Goal: Information Seeking & Learning: Understand process/instructions

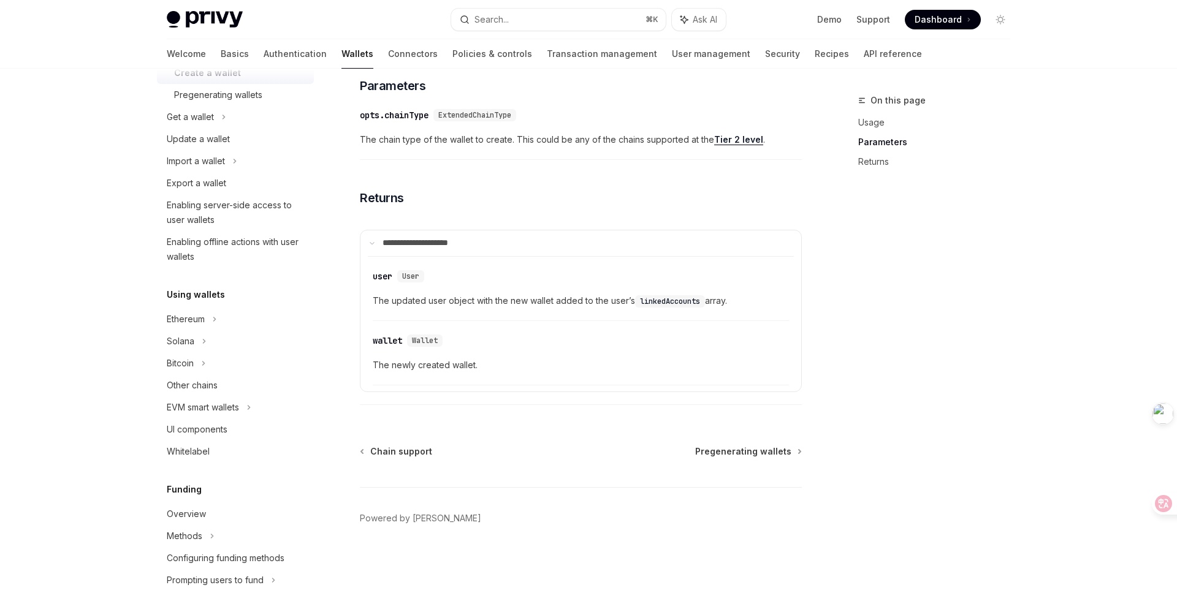
scroll to position [139, 0]
click at [234, 384] on div "Other chains" at bounding box center [237, 386] width 140 height 15
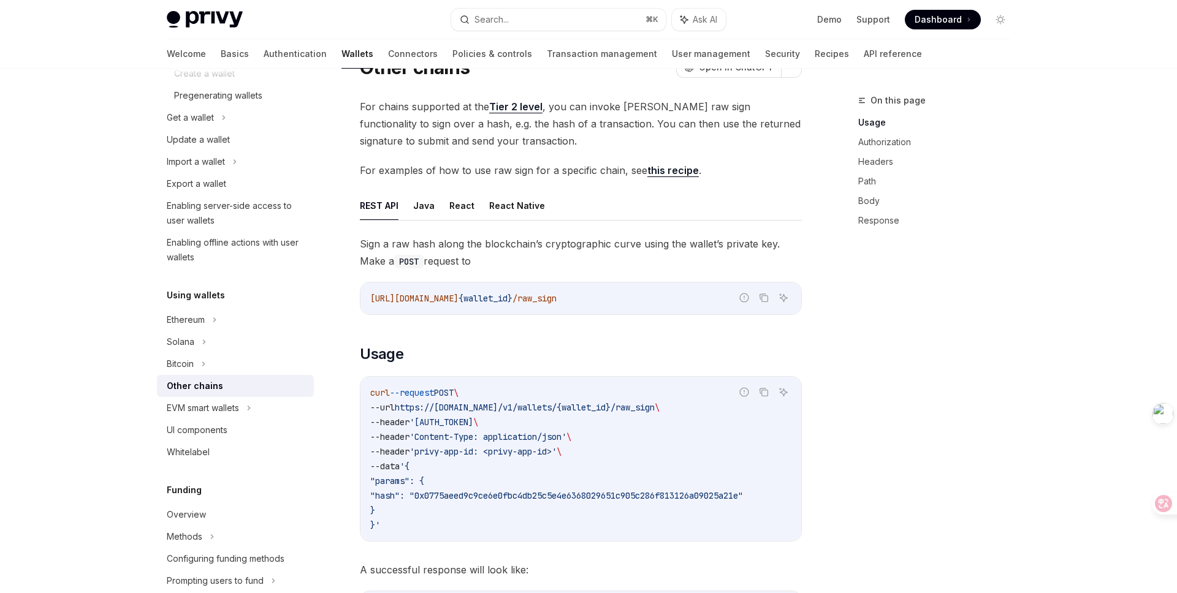
scroll to position [58, 0]
click at [450, 200] on button "React" at bounding box center [461, 204] width 25 height 29
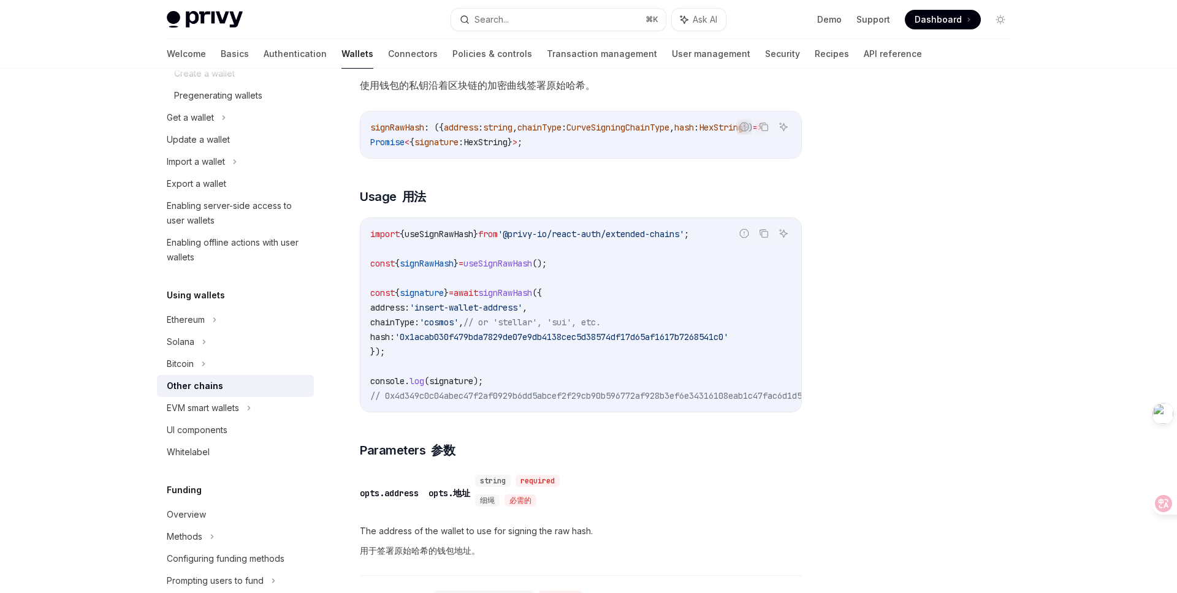
scroll to position [309, 0]
click at [578, 278] on code "import { useSignRawHash } from '@privy-io/react-auth/extended-chains' ; const {…" at bounding box center [711, 314] width 682 height 177
click at [944, 395] on div at bounding box center [927, 343] width 186 height 500
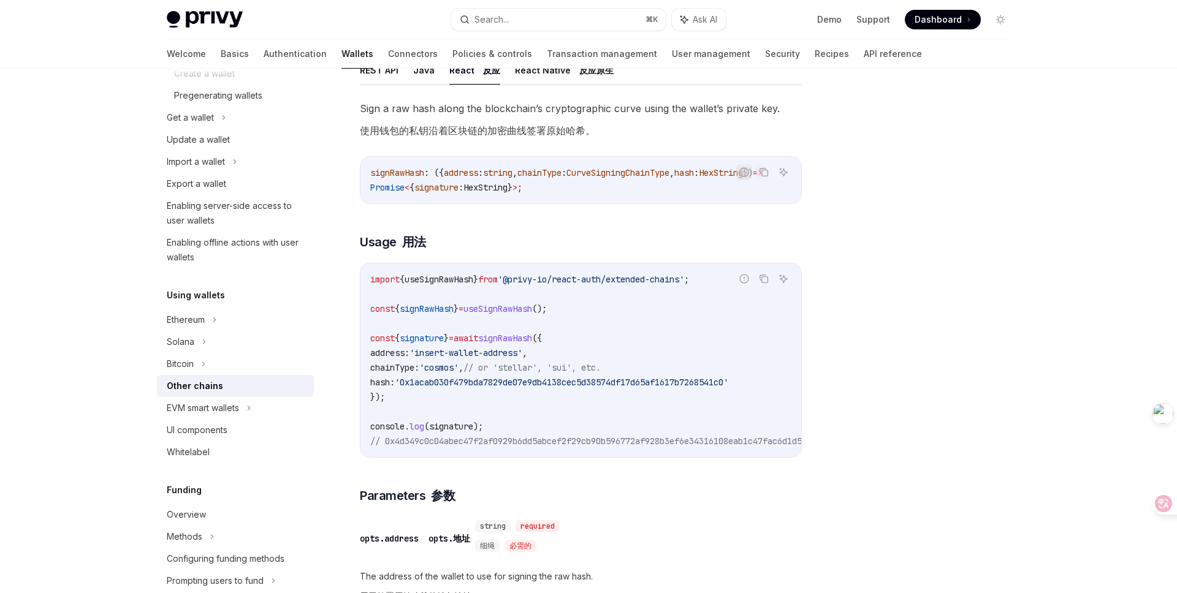
scroll to position [302, 0]
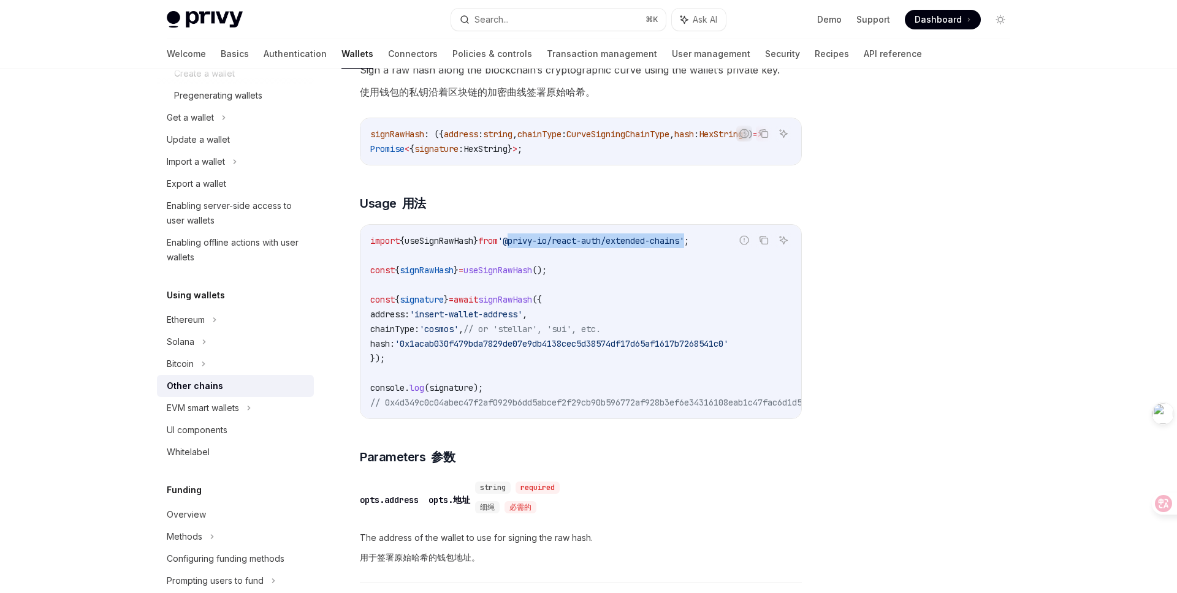
copy span "@privy-io/react-auth/extended-chains"
drag, startPoint x: 711, startPoint y: 246, endPoint x: 524, endPoint y: 246, distance: 187.0
click at [524, 246] on span "'@privy-io/react-auth/extended-chains'" at bounding box center [591, 240] width 186 height 11
click at [923, 372] on div at bounding box center [927, 343] width 186 height 500
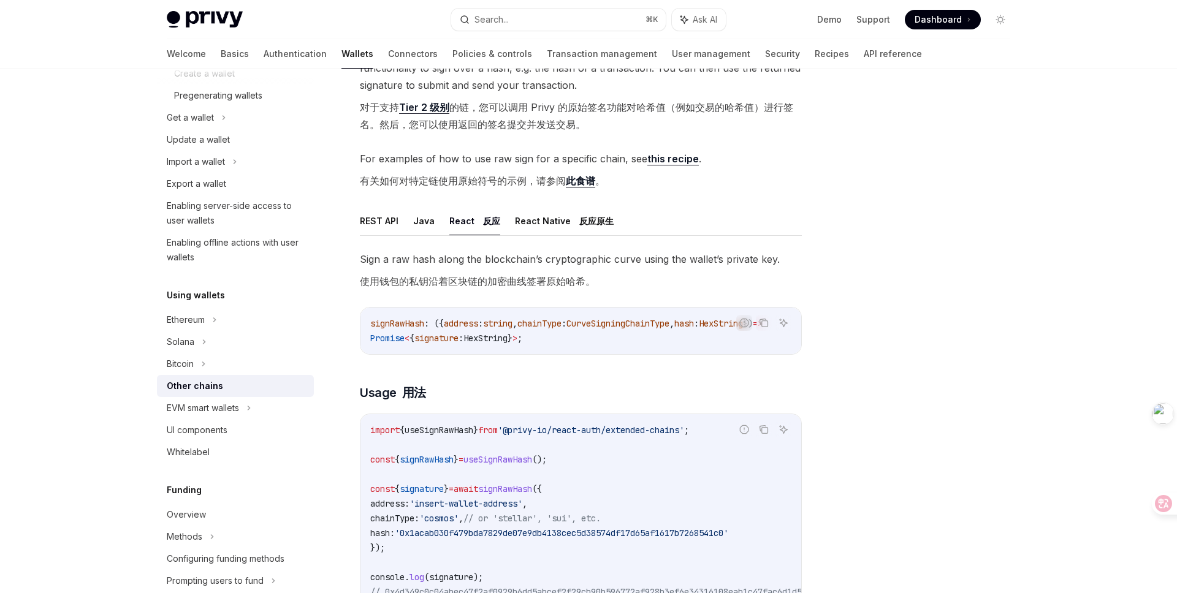
scroll to position [102, 0]
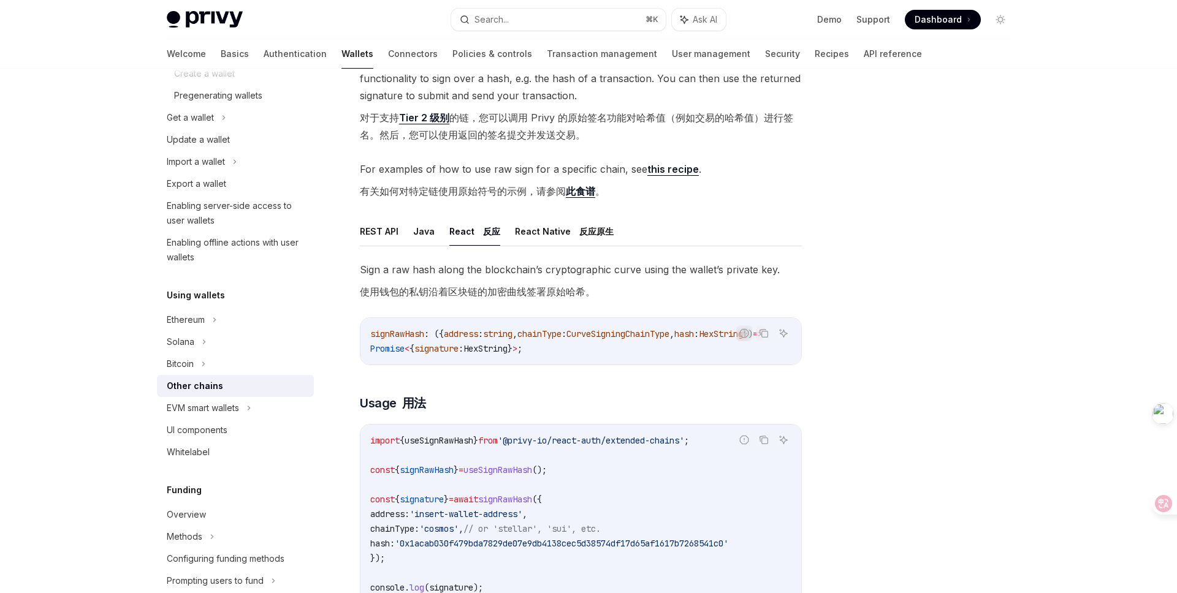
click at [674, 167] on link "this recipe" at bounding box center [673, 169] width 52 height 13
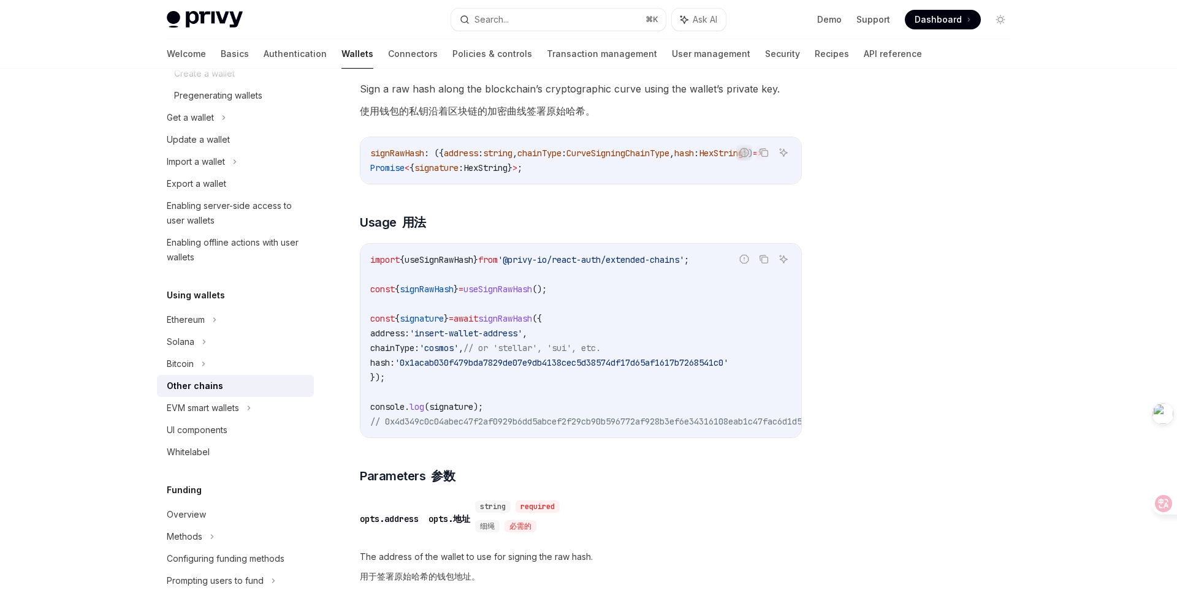
scroll to position [295, 0]
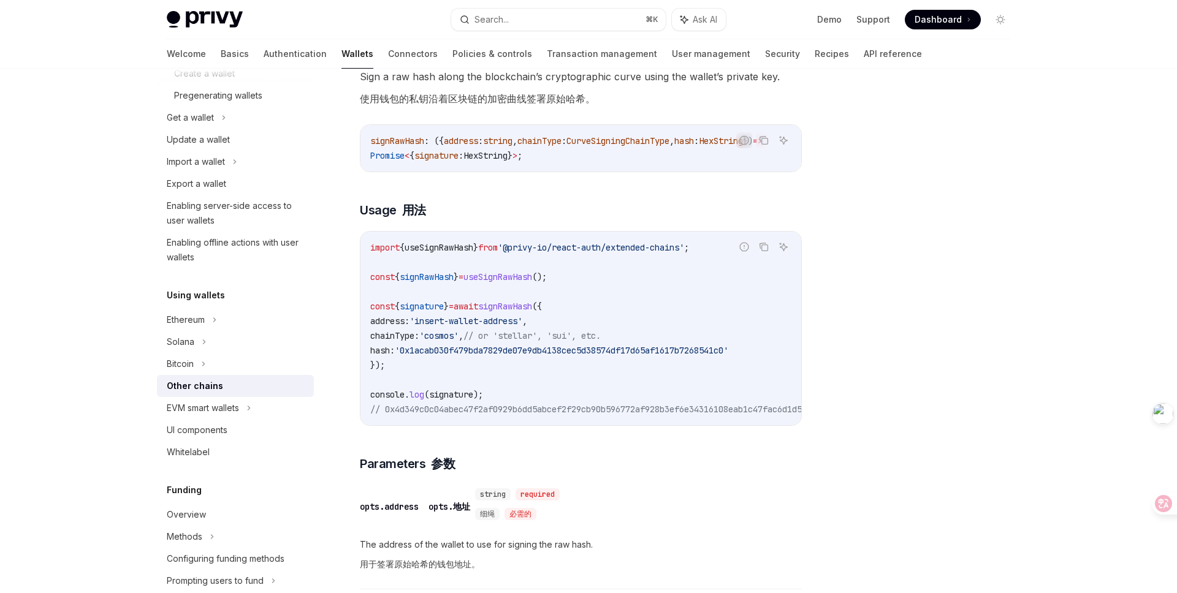
click at [521, 280] on span "useSignRawHash" at bounding box center [498, 277] width 69 height 11
click at [884, 329] on div at bounding box center [927, 343] width 186 height 500
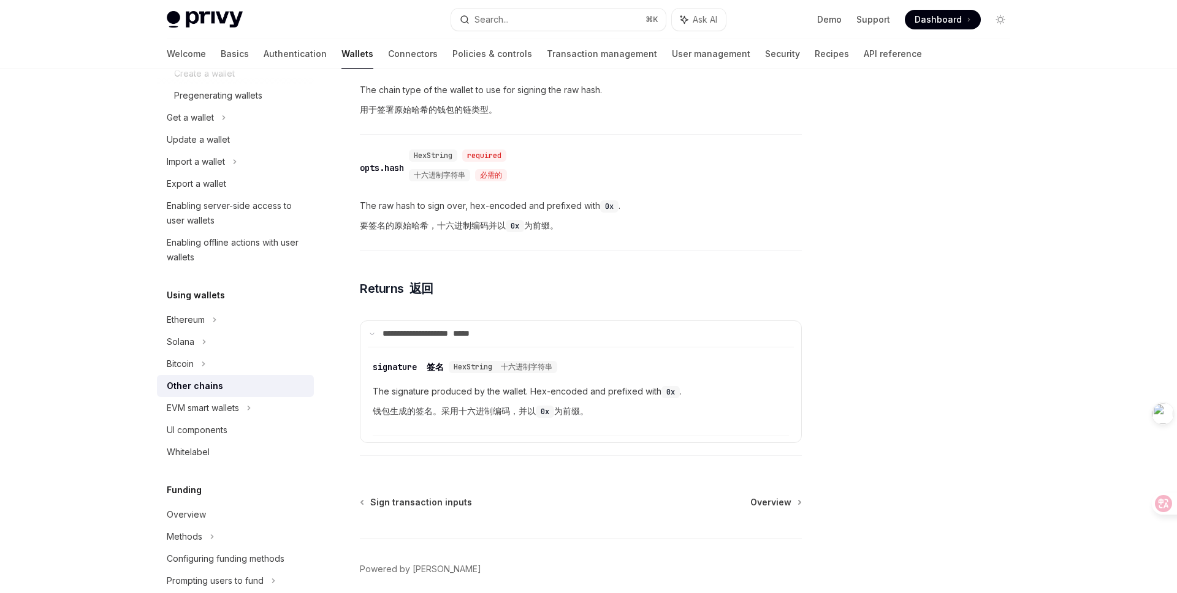
scroll to position [926, 0]
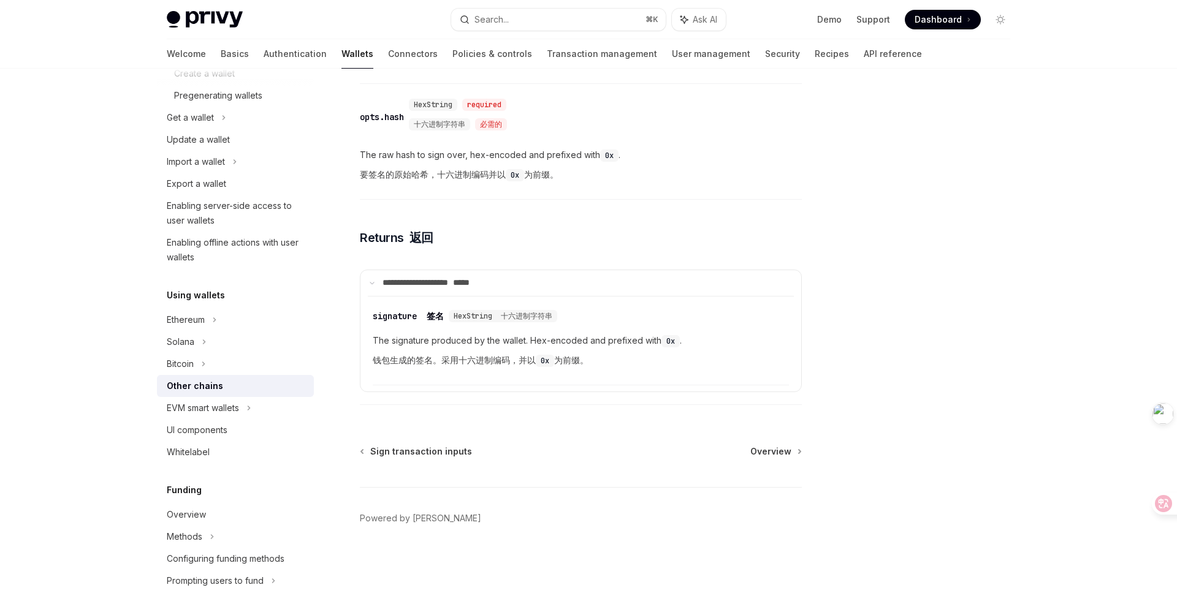
click at [1006, 280] on div at bounding box center [927, 343] width 186 height 500
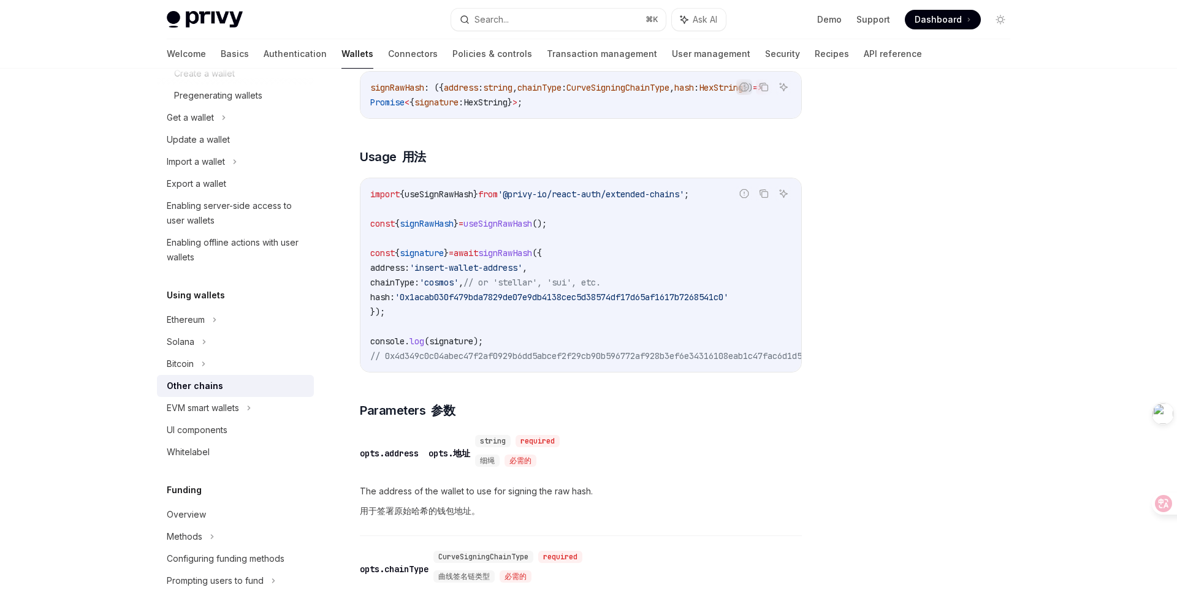
scroll to position [0, 0]
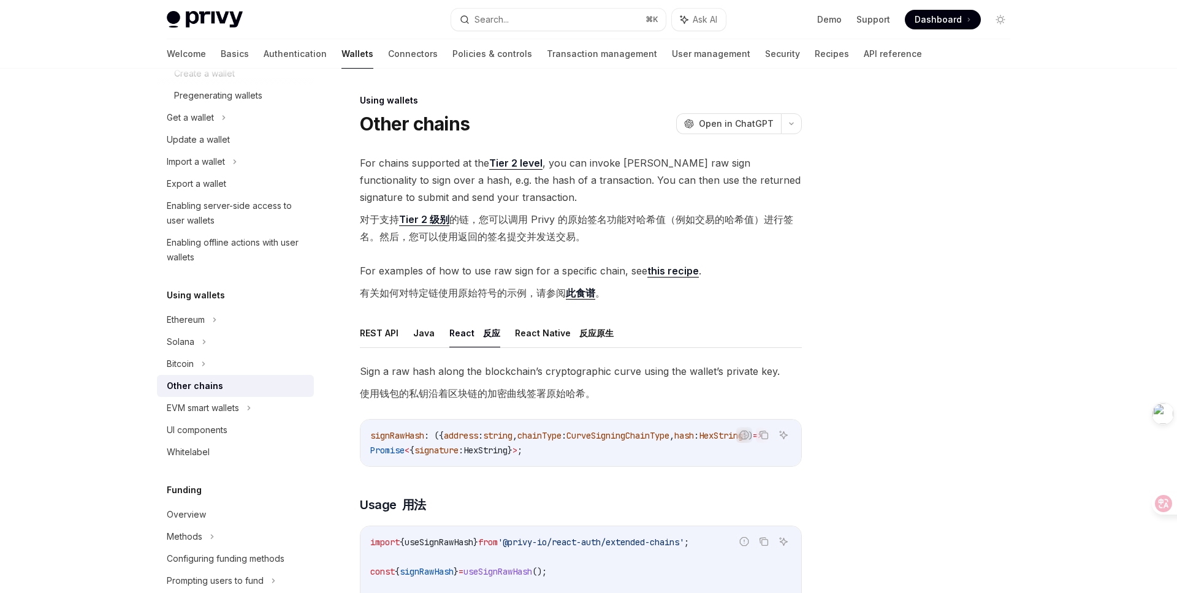
click at [844, 293] on div at bounding box center [927, 343] width 186 height 500
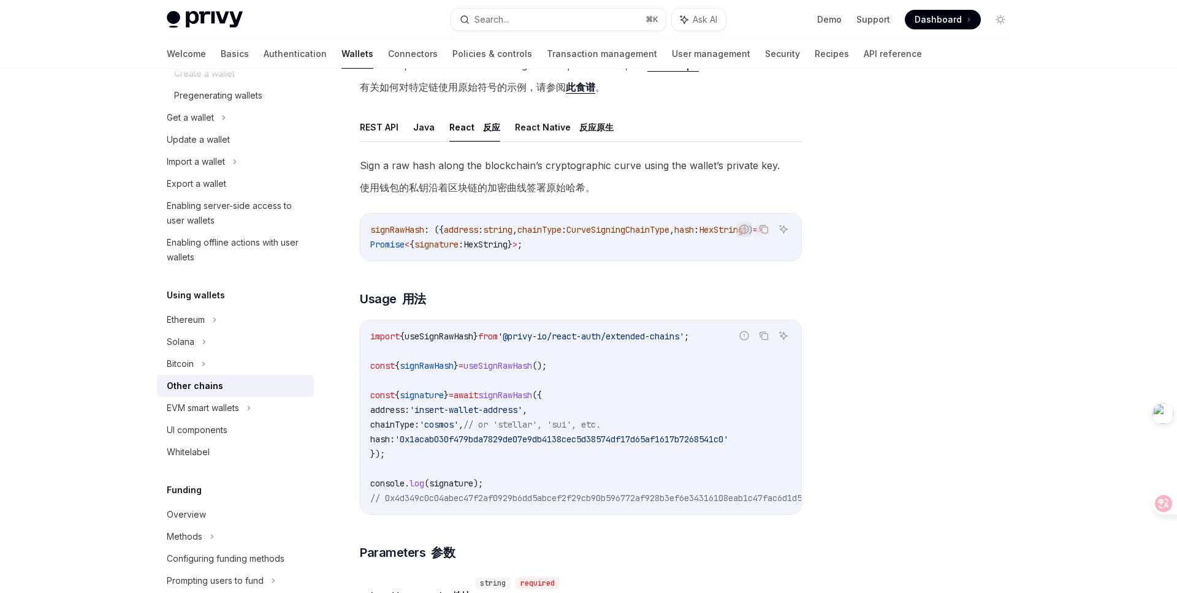
scroll to position [247, 0]
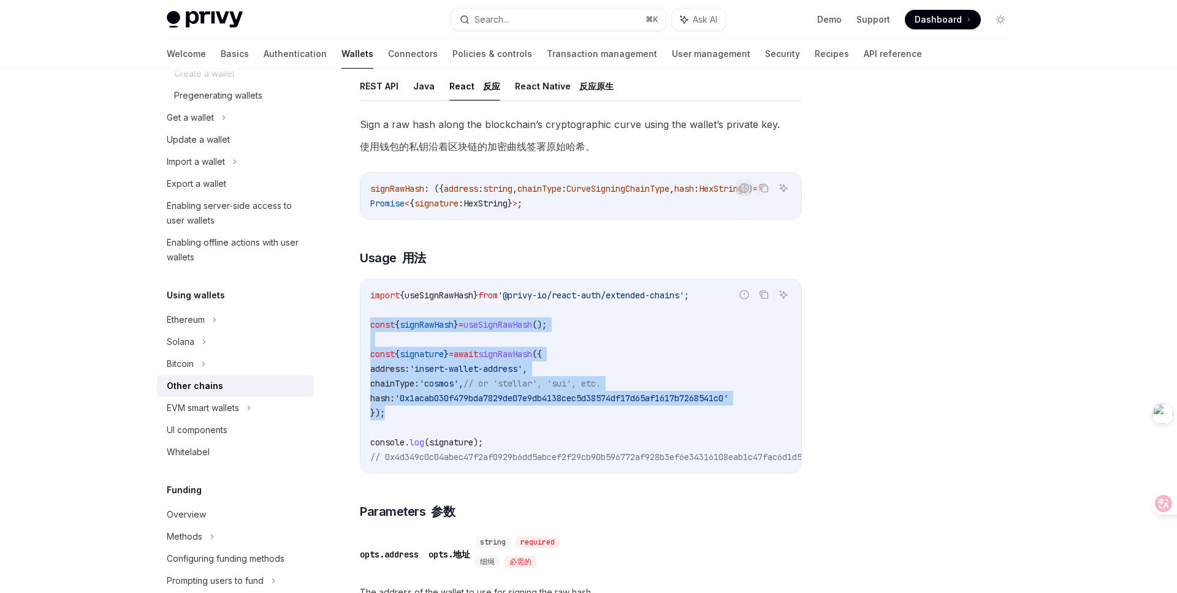
copy code "const { signRawHash } = useSignRawHash (); const { signature } = await signRawH…"
drag, startPoint x: 392, startPoint y: 416, endPoint x: 369, endPoint y: 326, distance: 92.9
click at [369, 326] on div "import { useSignRawHash } from '@privy-io/react-auth/extended-chains' ; const {…" at bounding box center [581, 377] width 441 height 194
click at [404, 257] on font "用法" at bounding box center [414, 258] width 24 height 15
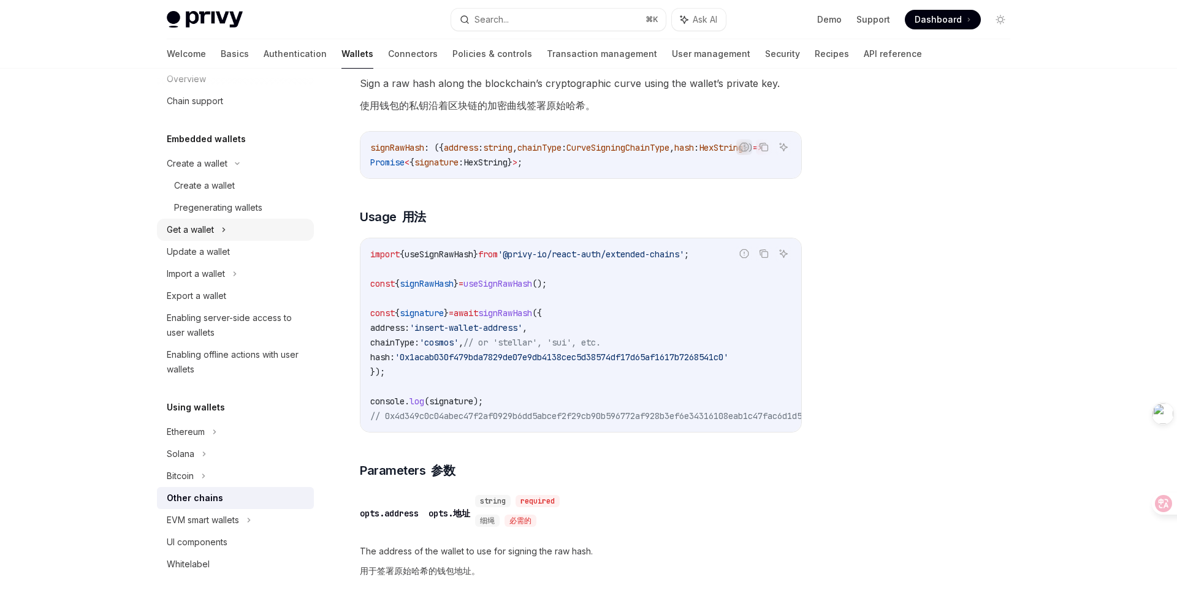
scroll to position [7, 0]
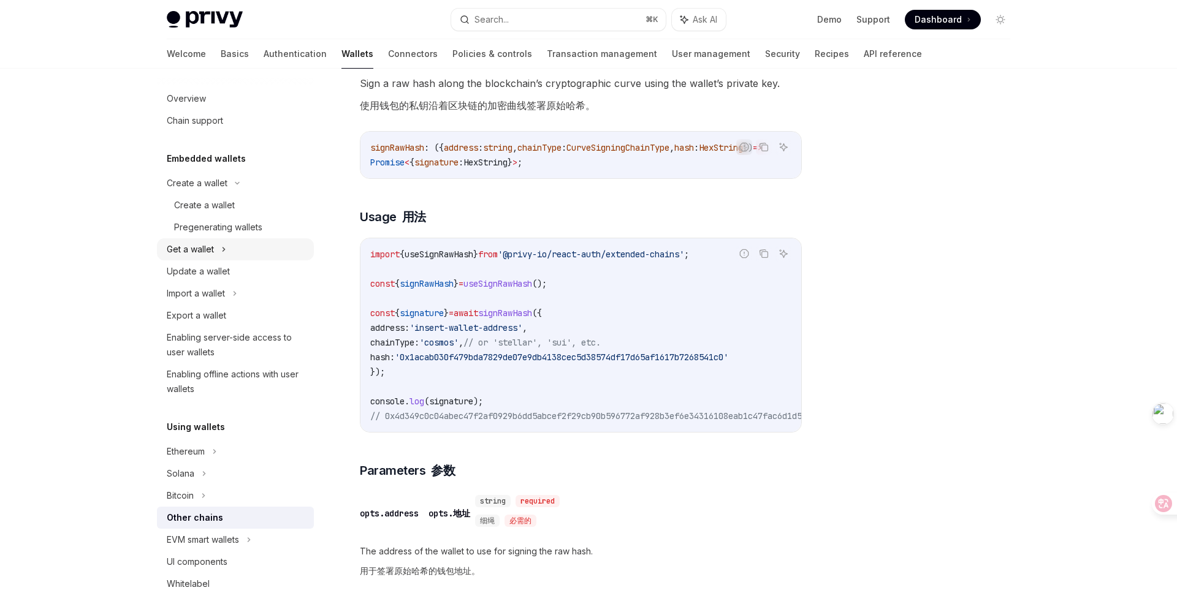
click at [224, 254] on icon at bounding box center [223, 249] width 5 height 15
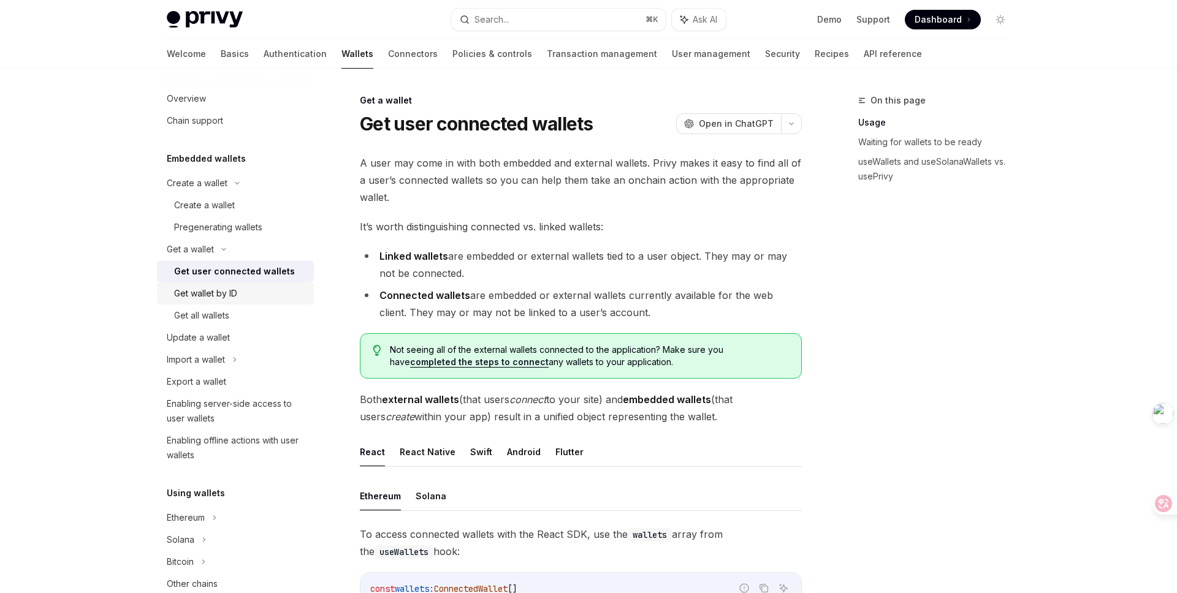
click at [240, 297] on div "Get wallet by ID" at bounding box center [240, 293] width 132 height 15
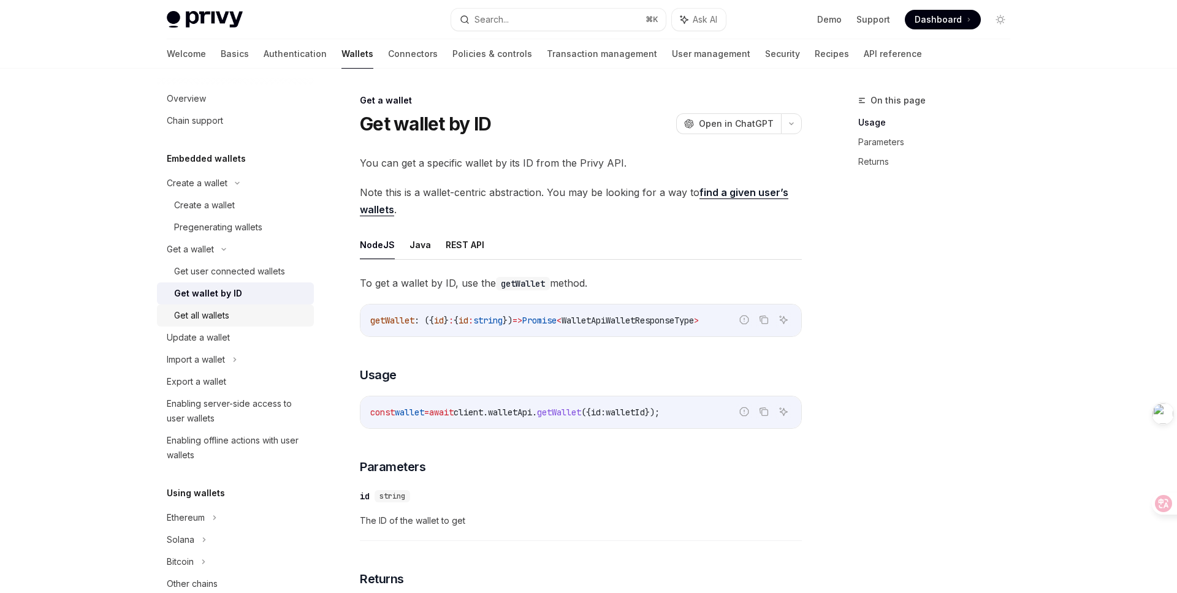
click at [219, 310] on div "Get all wallets" at bounding box center [201, 315] width 55 height 15
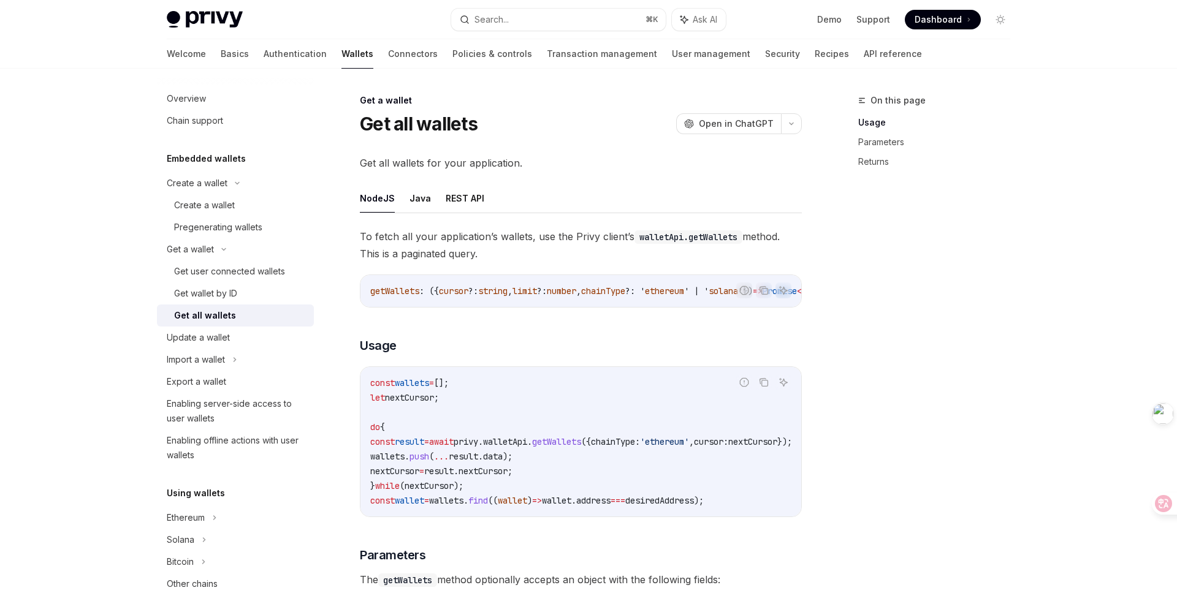
click at [931, 410] on div "On this page Usage Parameters Returns" at bounding box center [927, 343] width 186 height 500
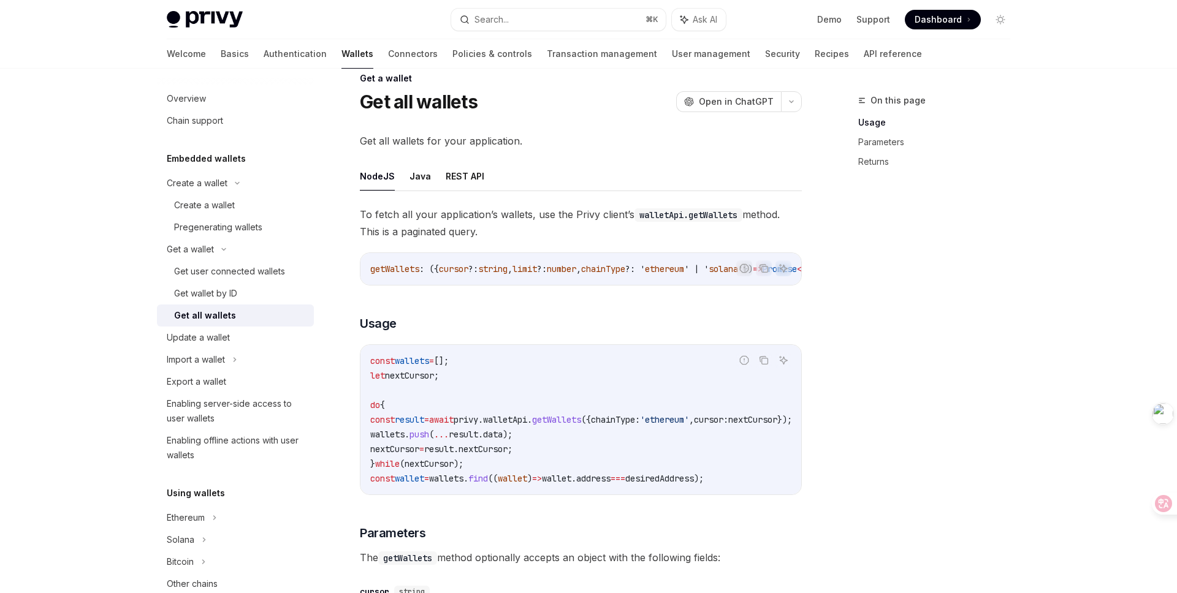
scroll to position [28, 0]
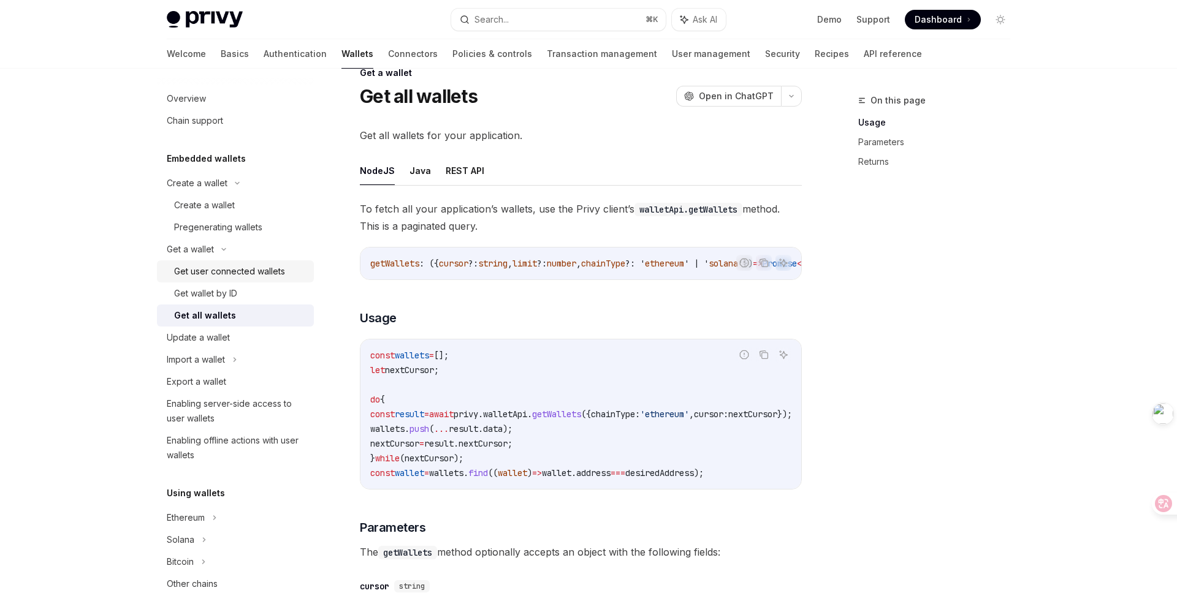
click at [231, 273] on div "Get user connected wallets" at bounding box center [229, 271] width 111 height 15
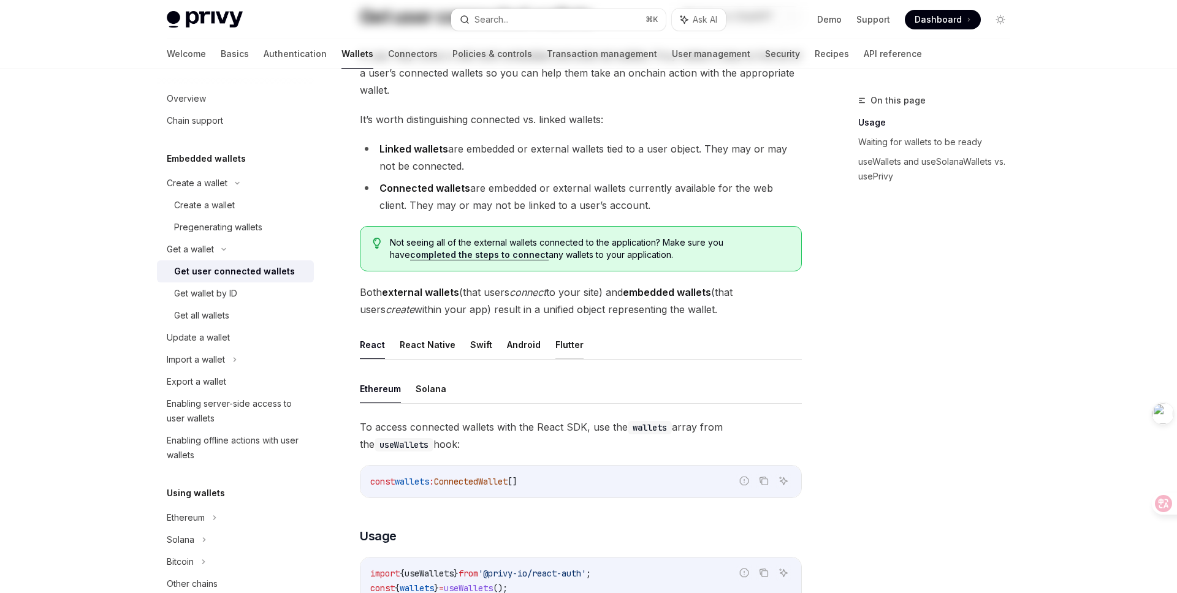
scroll to position [128, 0]
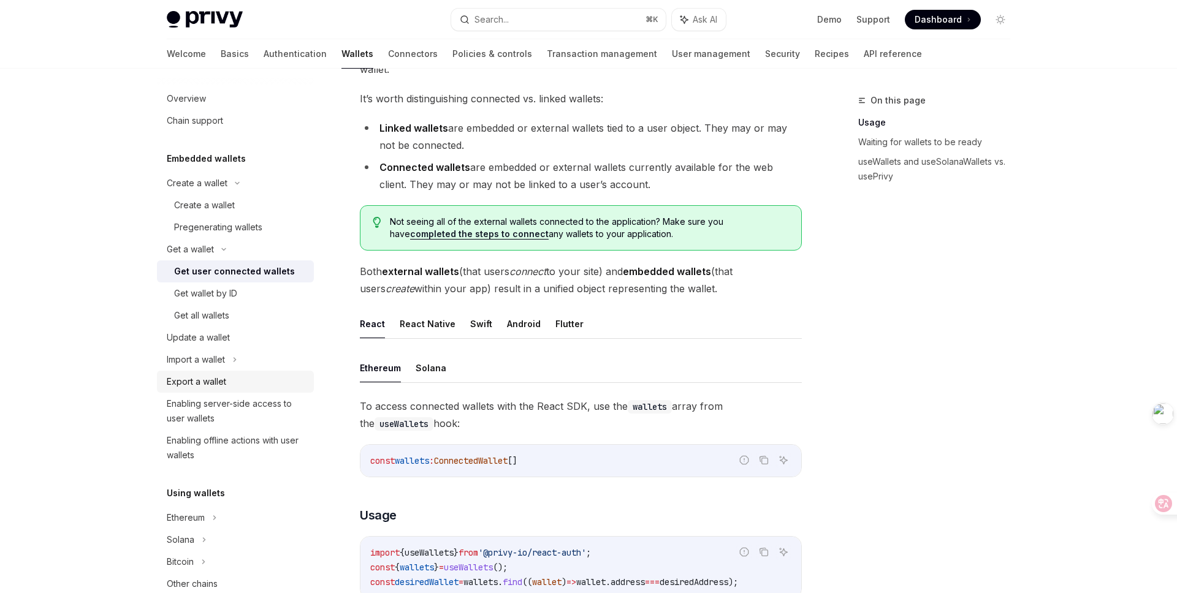
click at [227, 390] on link "Export a wallet" at bounding box center [235, 382] width 157 height 22
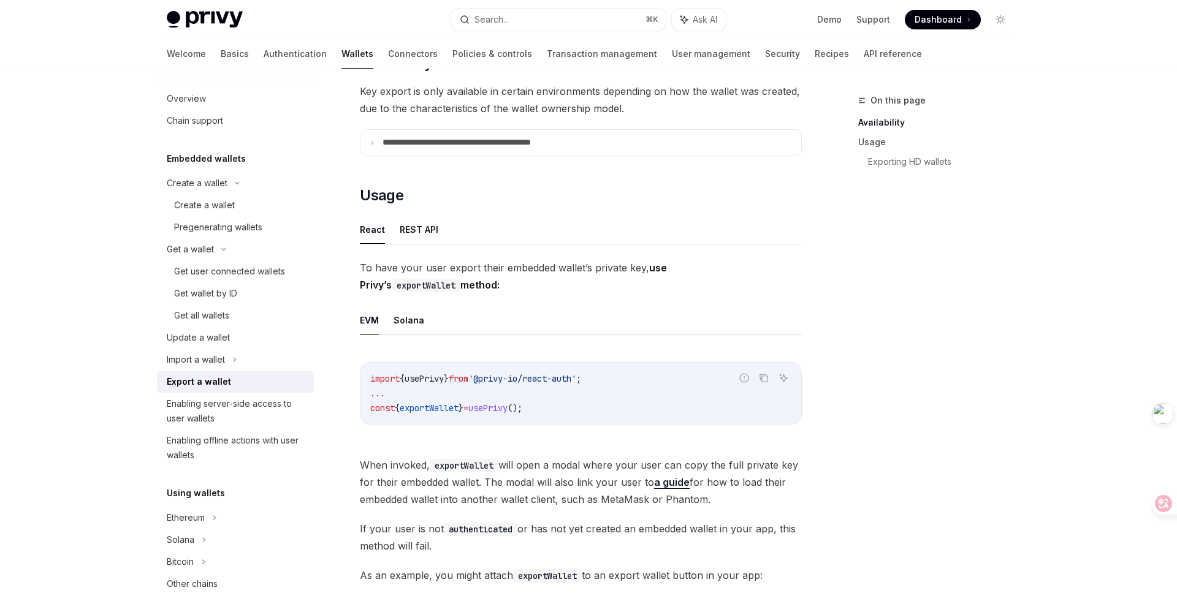
scroll to position [186, 0]
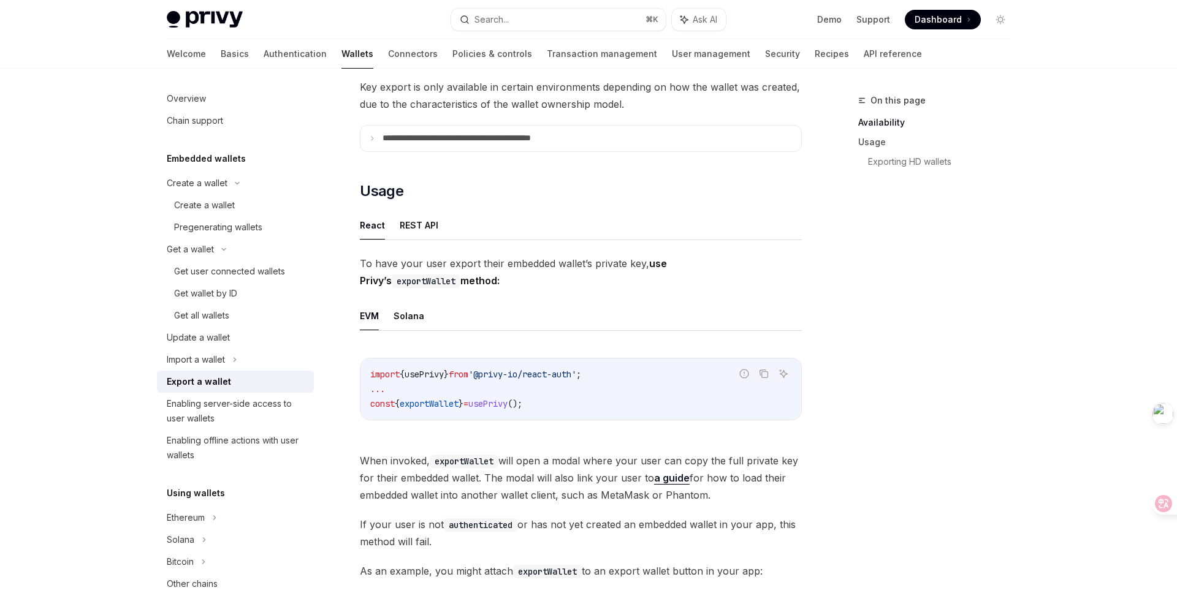
click at [969, 375] on div "On this page Availability Usage Exporting HD wallets" at bounding box center [927, 343] width 186 height 500
click at [932, 422] on div "On this page Availability Usage Exporting HD wallets" at bounding box center [927, 343] width 186 height 500
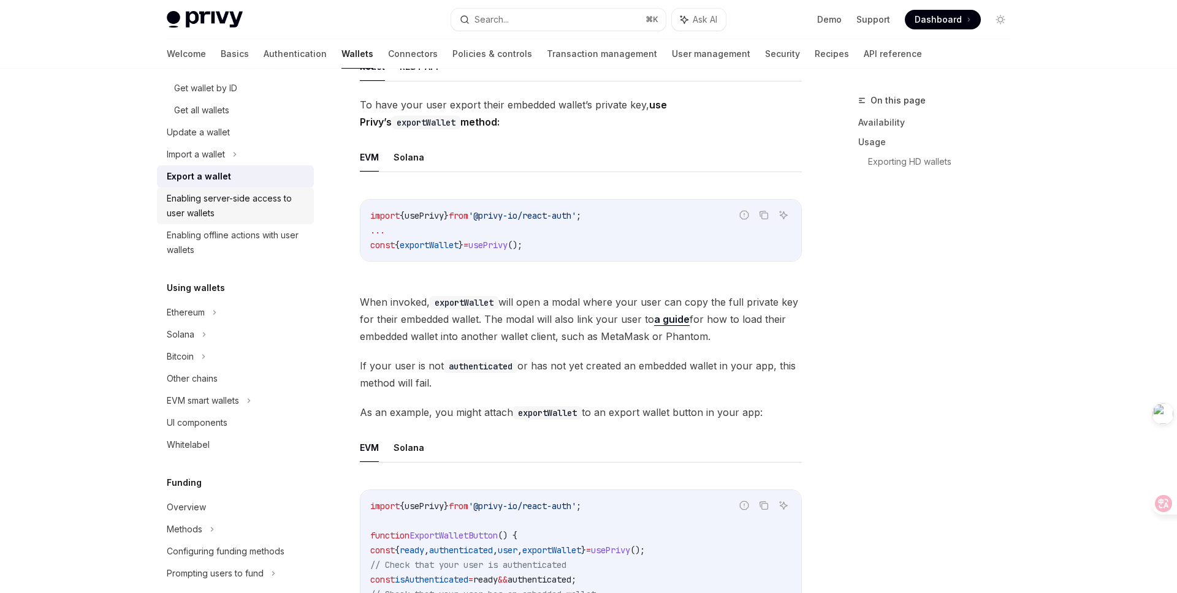
scroll to position [226, 0]
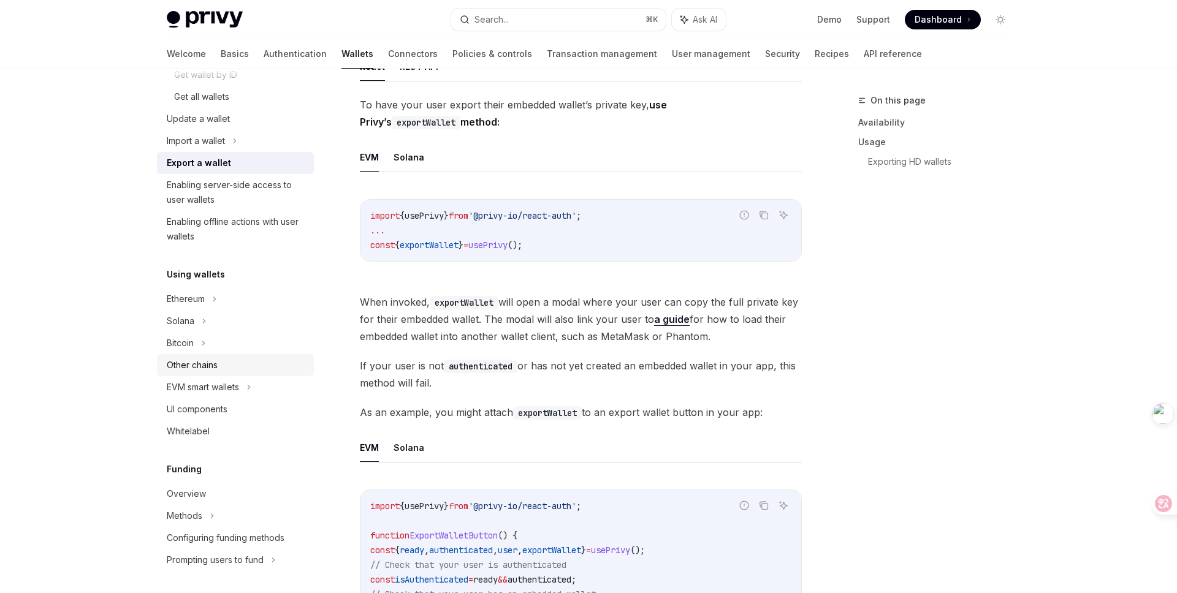
click at [223, 368] on div "Other chains" at bounding box center [237, 365] width 140 height 15
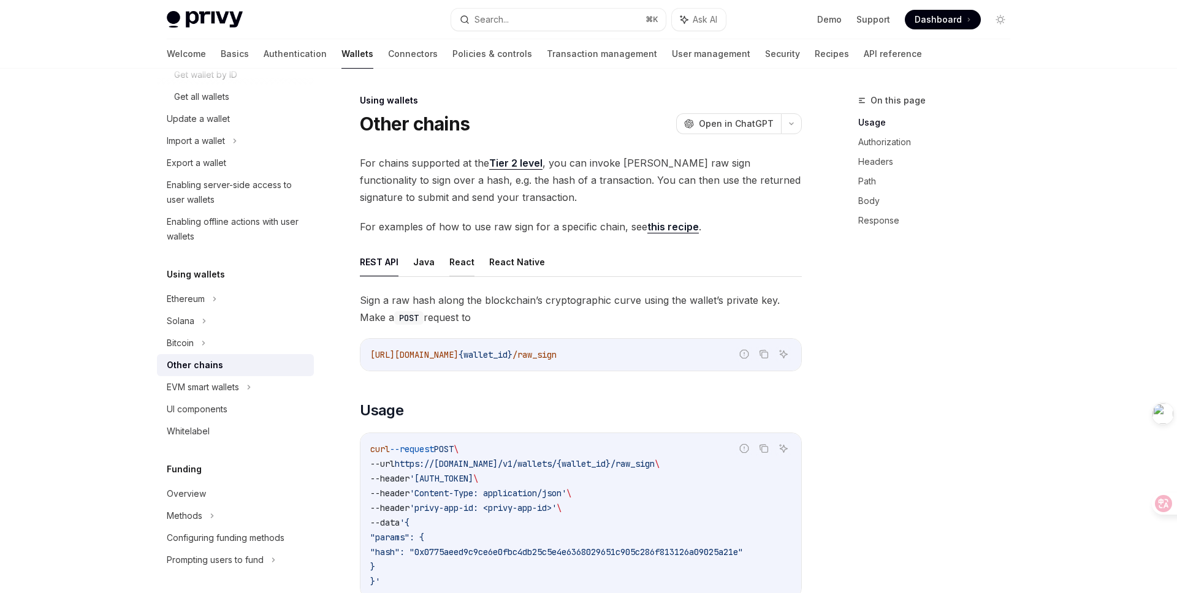
click at [456, 265] on button "React" at bounding box center [461, 262] width 25 height 29
type textarea "*"
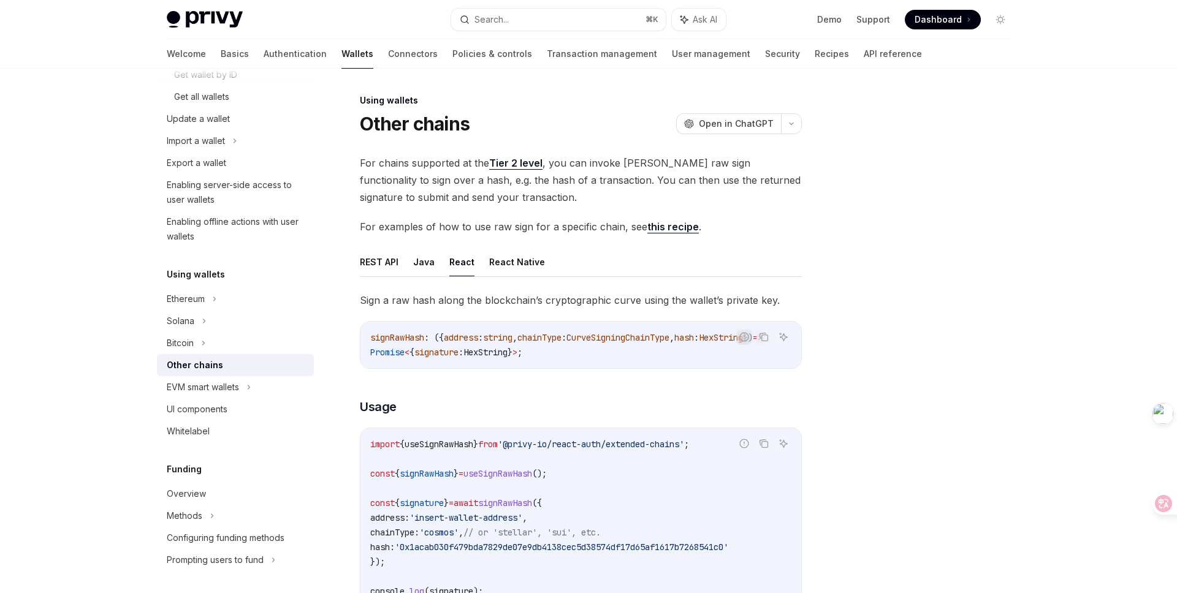
click at [896, 376] on div at bounding box center [927, 343] width 186 height 500
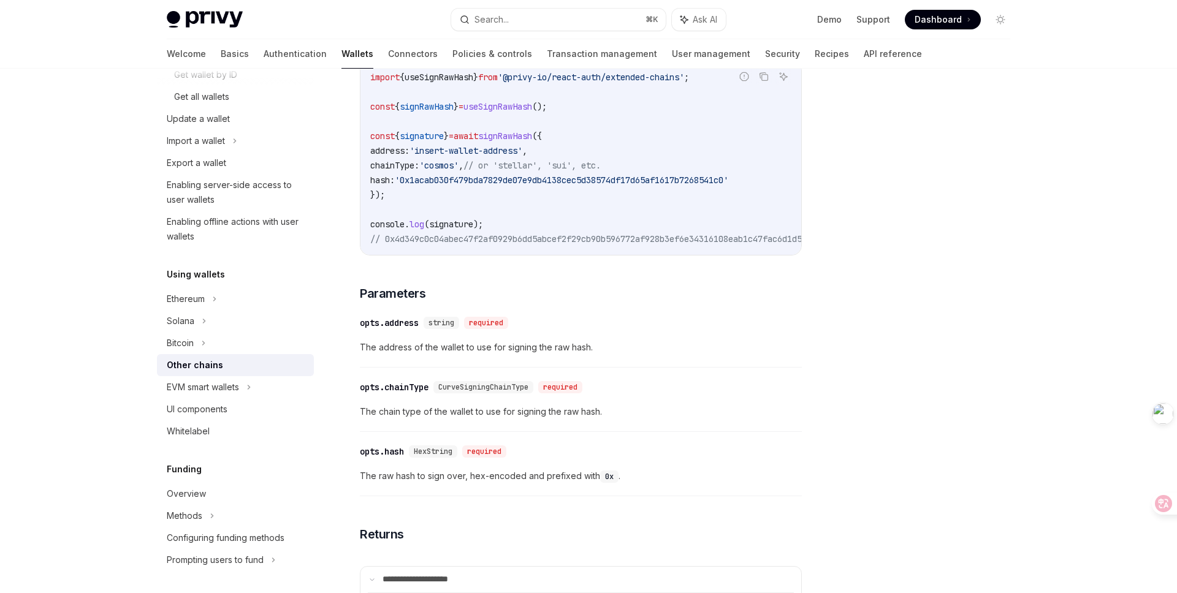
scroll to position [372, 0]
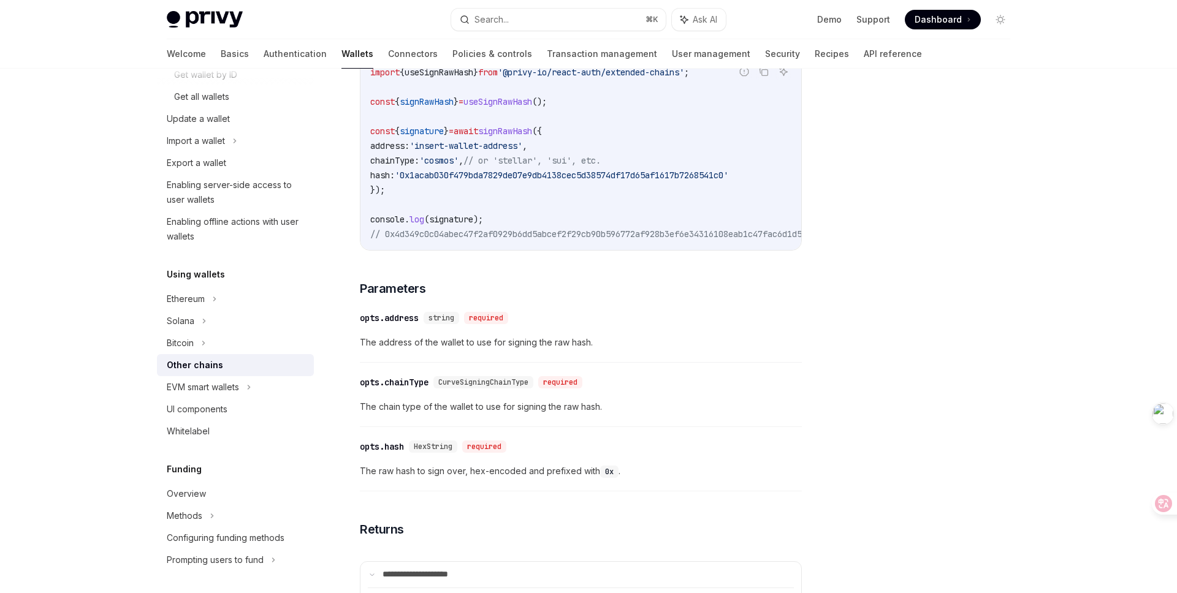
click at [879, 417] on div at bounding box center [927, 343] width 186 height 500
click at [670, 390] on div "​ opts.chainType CurveSigningChainType required" at bounding box center [575, 382] width 430 height 15
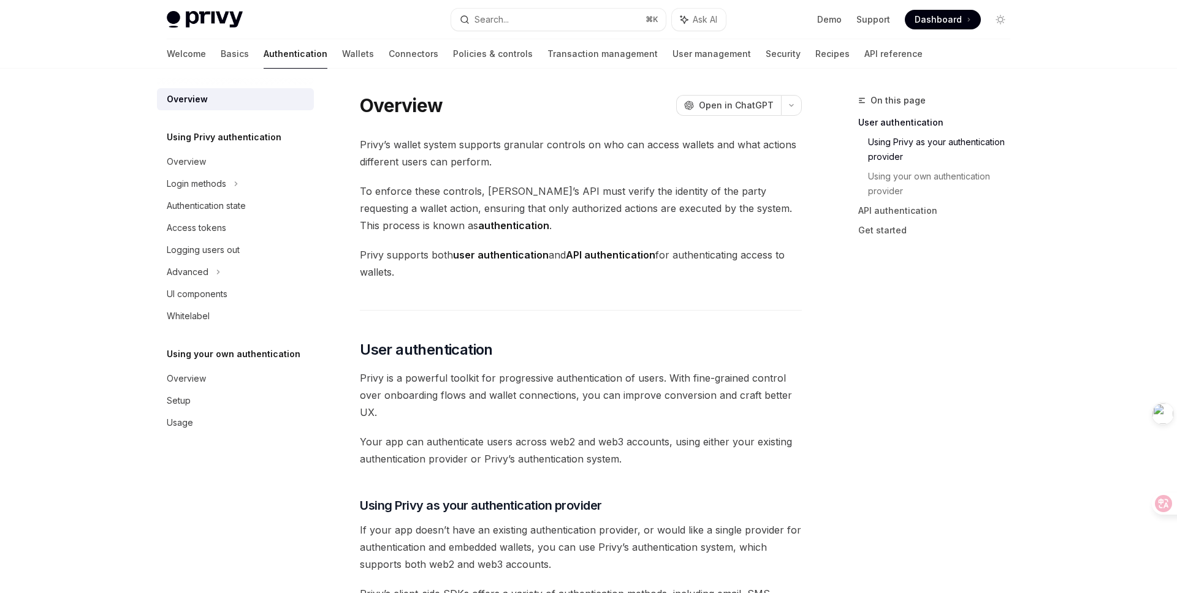
scroll to position [566, 0]
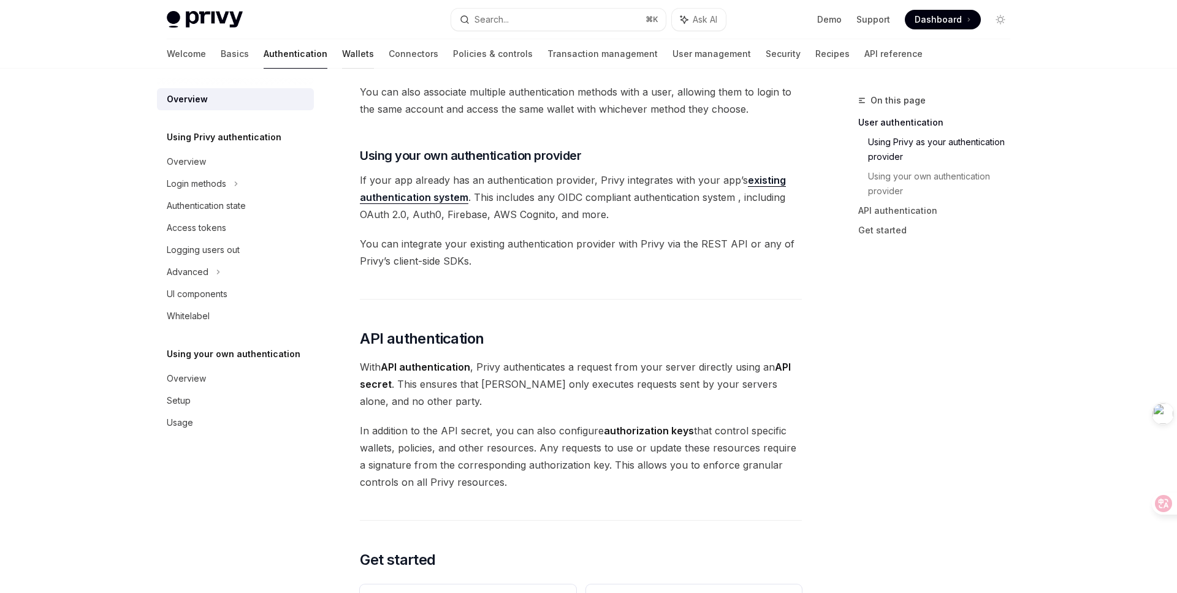
click at [342, 57] on link "Wallets" at bounding box center [358, 53] width 32 height 29
type textarea "*"
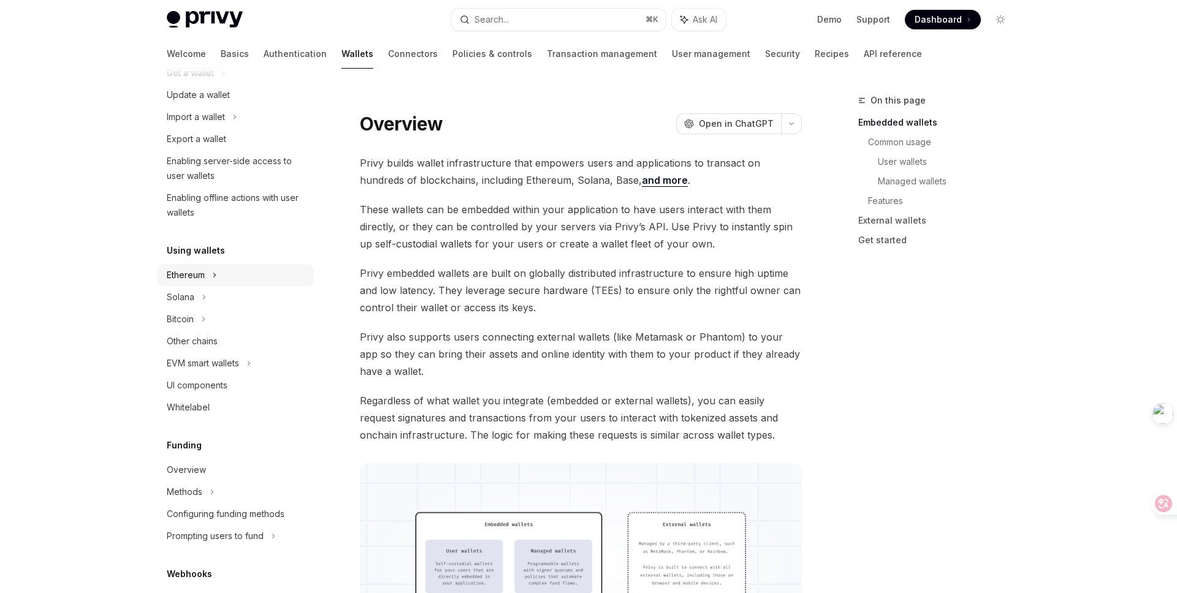
scroll to position [138, 0]
click at [219, 342] on div "Other chains" at bounding box center [237, 342] width 140 height 15
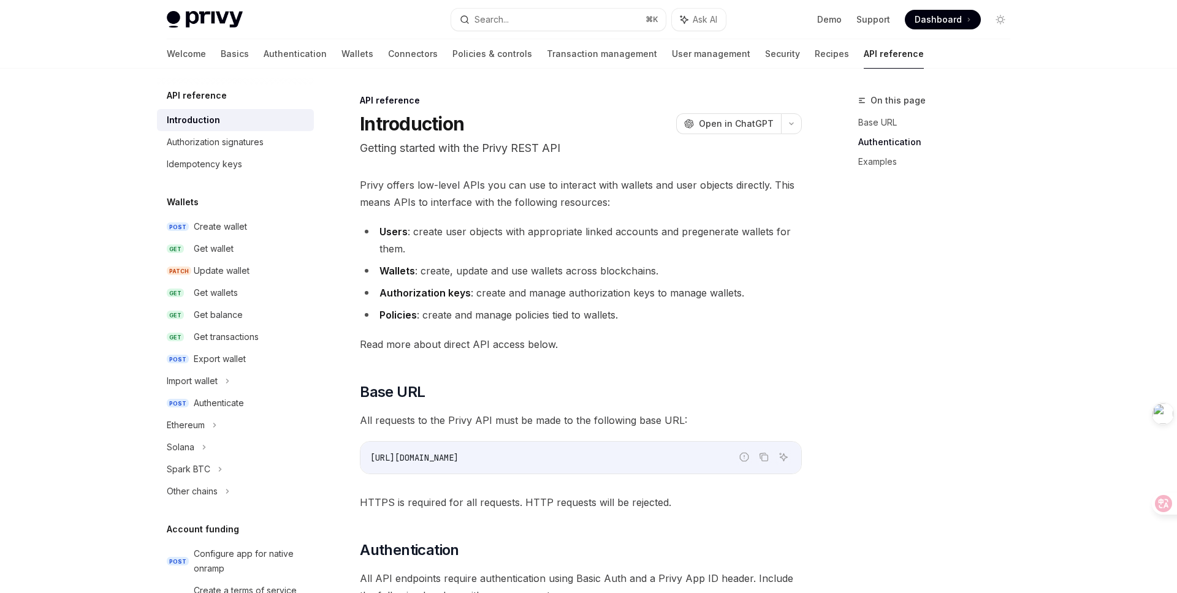
scroll to position [709, 0]
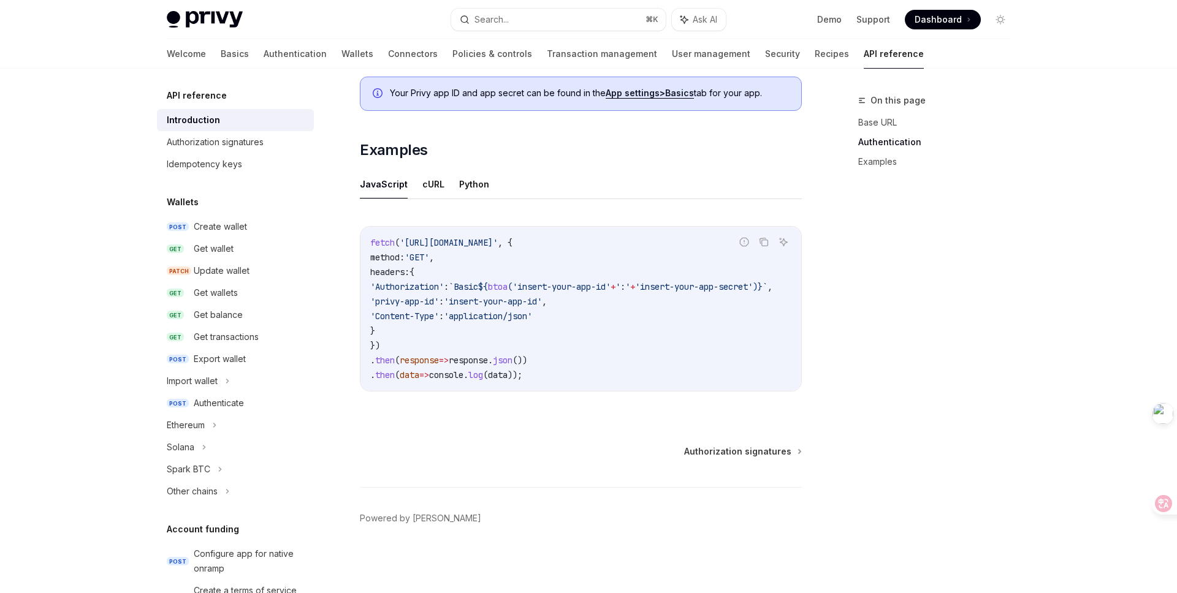
type textarea "*"
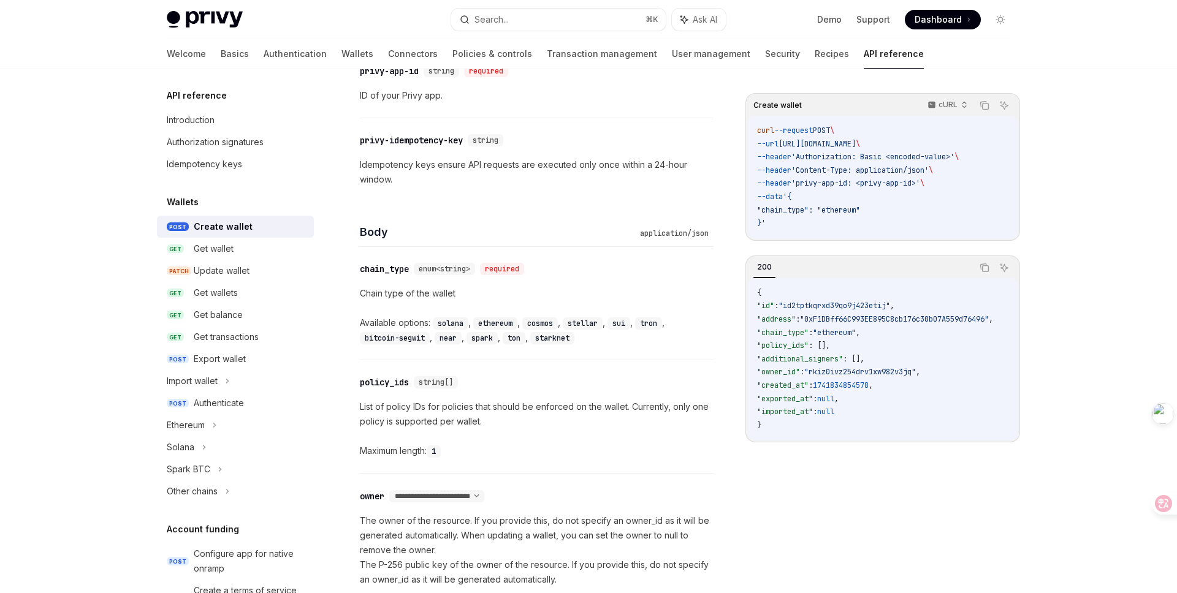
scroll to position [395, 0]
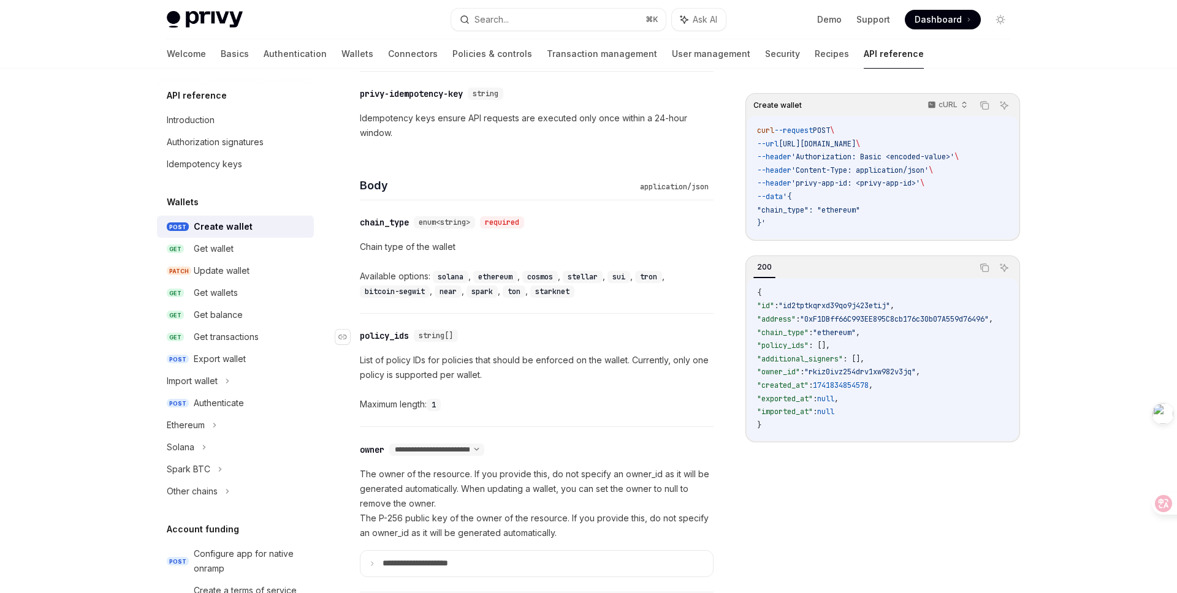
click at [574, 340] on div "​ policy_ids string[]" at bounding box center [531, 336] width 342 height 15
click at [775, 479] on div "Create wallet cURL Copy Ask AI curl --request POST \ --url https://api.privy.io…" at bounding box center [883, 343] width 275 height 500
drag, startPoint x: 631, startPoint y: 278, endPoint x: 616, endPoint y: 277, distance: 14.7
click at [616, 277] on code "sui" at bounding box center [619, 277] width 23 height 12
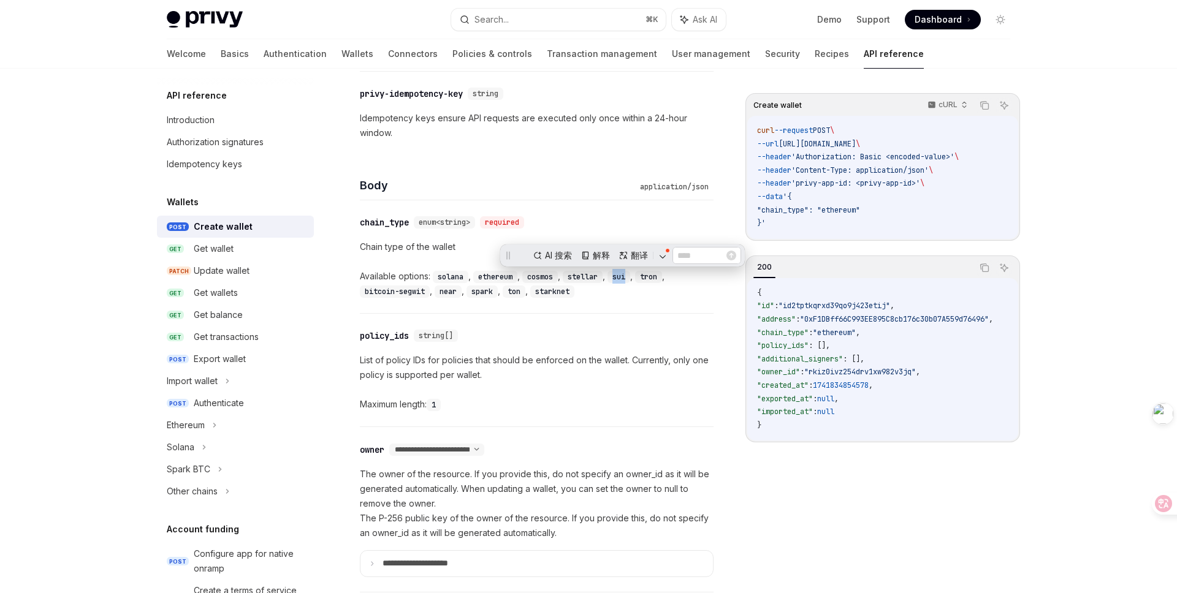
scroll to position [0, 0]
click at [652, 304] on div "​ chain_type enum<string> required Chain type of the wallet Available options: …" at bounding box center [537, 256] width 354 height 113
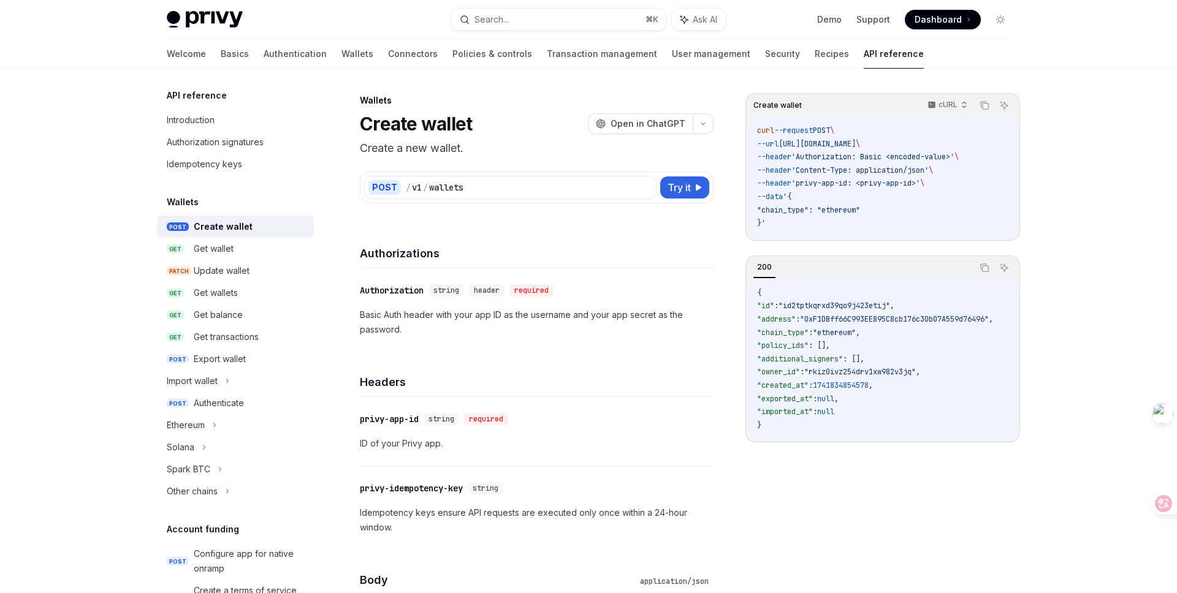
click at [794, 525] on div "Create wallet cURL Copy Ask AI curl --request POST \ --url https://api.privy.io…" at bounding box center [883, 343] width 275 height 500
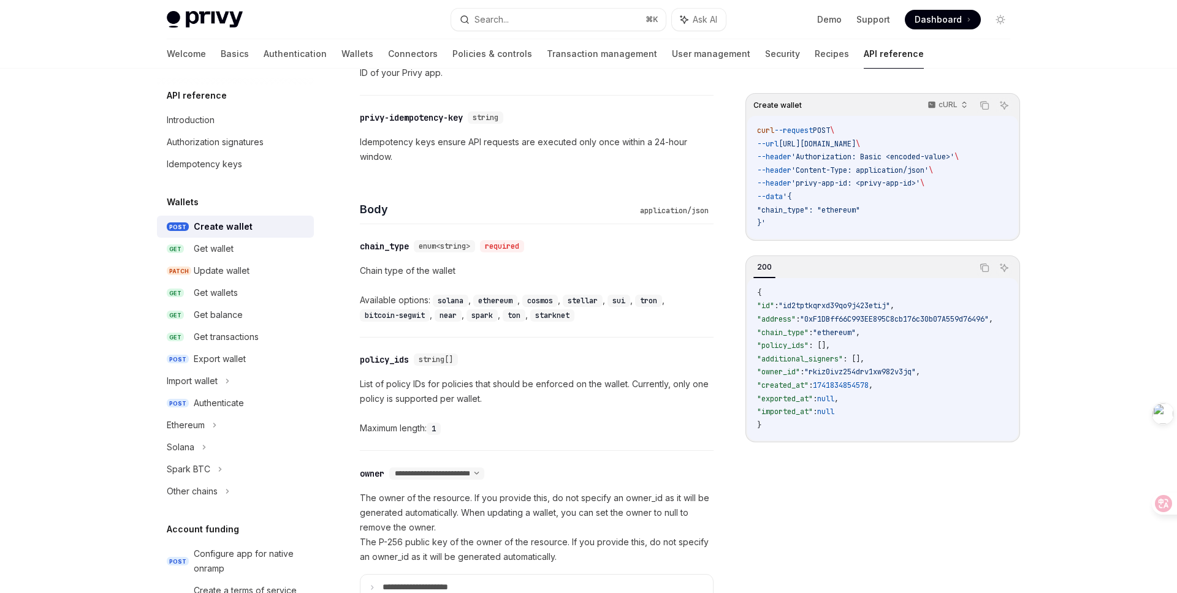
scroll to position [372, 0]
click at [831, 529] on div "Create wallet cURL Copy Ask AI curl --request POST \ --url https://api.privy.io…" at bounding box center [883, 343] width 275 height 500
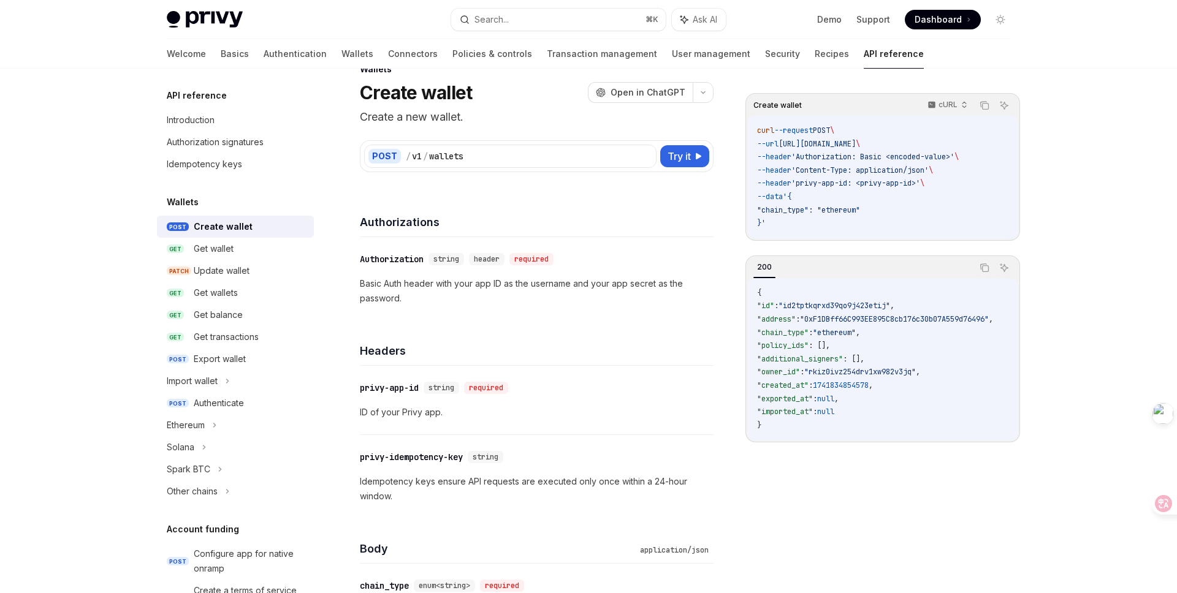
scroll to position [0, 0]
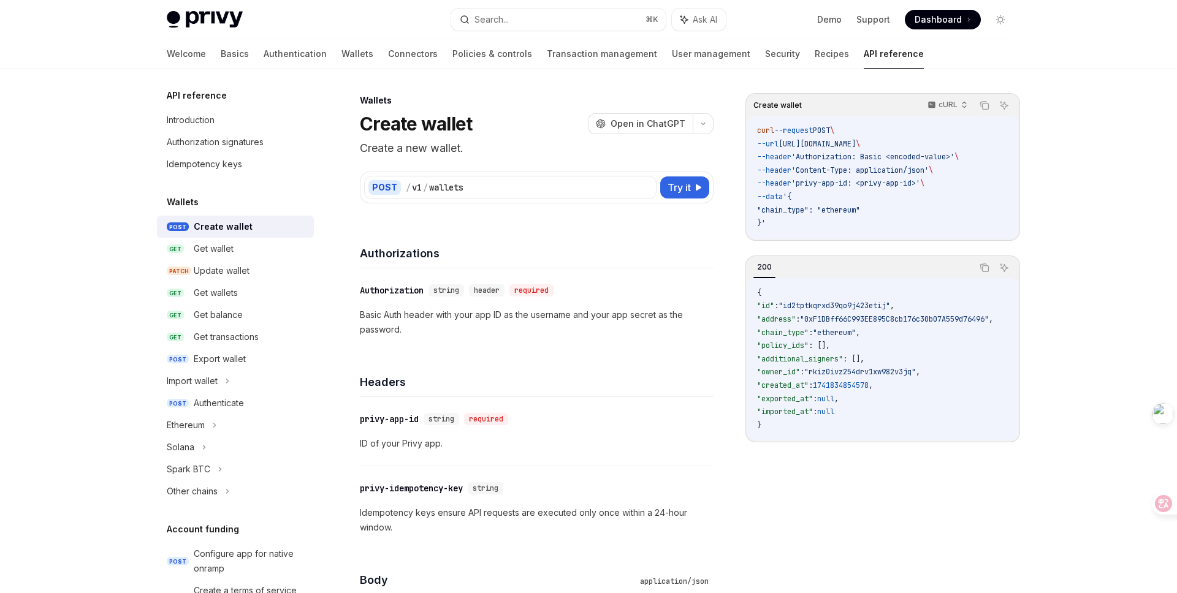
click at [775, 519] on div "Create wallet cURL Copy Ask AI curl --request POST \ --url https://api.privy.io…" at bounding box center [883, 343] width 275 height 500
click at [782, 521] on div "Create wallet cURL Copy Ask AI curl --request POST \ --url https://api.privy.io…" at bounding box center [883, 343] width 275 height 500
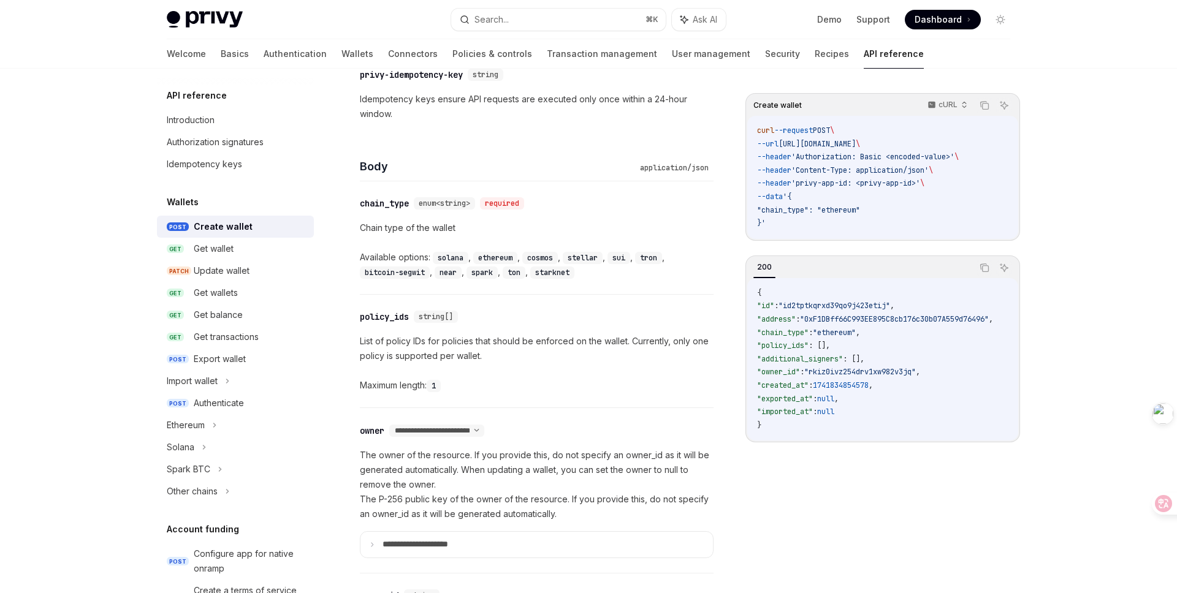
scroll to position [417, 0]
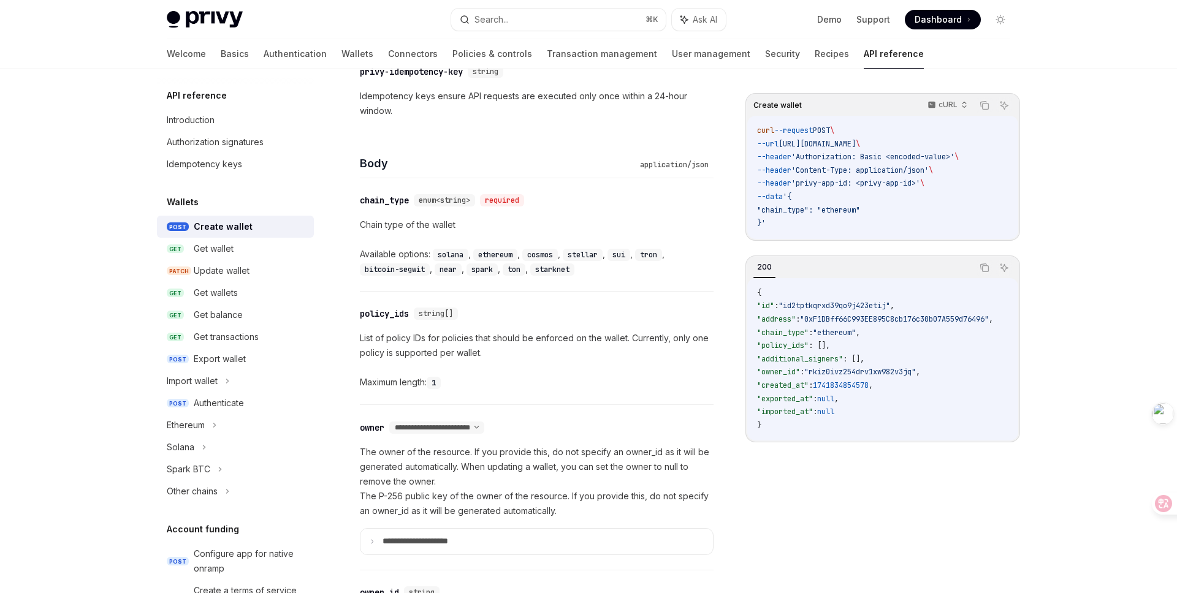
click at [624, 254] on code "sui" at bounding box center [619, 255] width 23 height 12
click at [616, 271] on div "Available options: solana , ethereum , cosmos , stellar , sui , tron , bitcoin-…" at bounding box center [537, 261] width 354 height 29
click at [495, 256] on code "ethereum" at bounding box center [495, 255] width 44 height 12
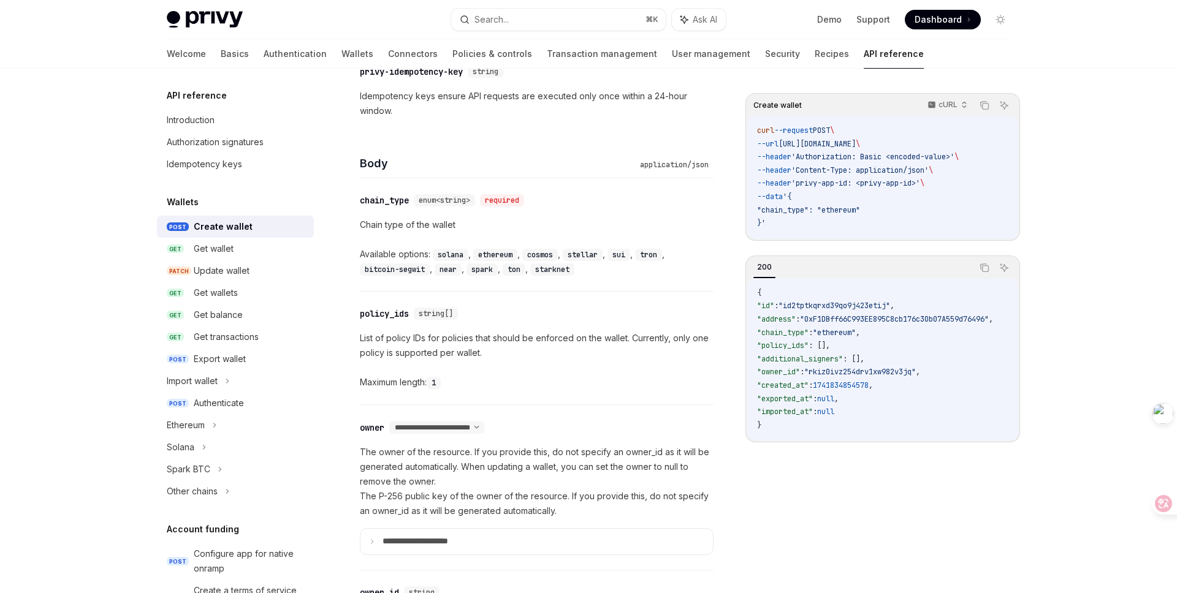
click at [495, 256] on code "ethereum" at bounding box center [495, 255] width 44 height 12
click at [614, 273] on div "Available options: solana , ethereum , cosmos , stellar , sui , tron , bitcoin-…" at bounding box center [537, 261] width 354 height 29
click at [491, 256] on code "ethereum" at bounding box center [495, 255] width 44 height 12
click at [605, 271] on div "Available options: solana , ethereum , cosmos , stellar , sui , tron , bitcoin-…" at bounding box center [537, 261] width 354 height 29
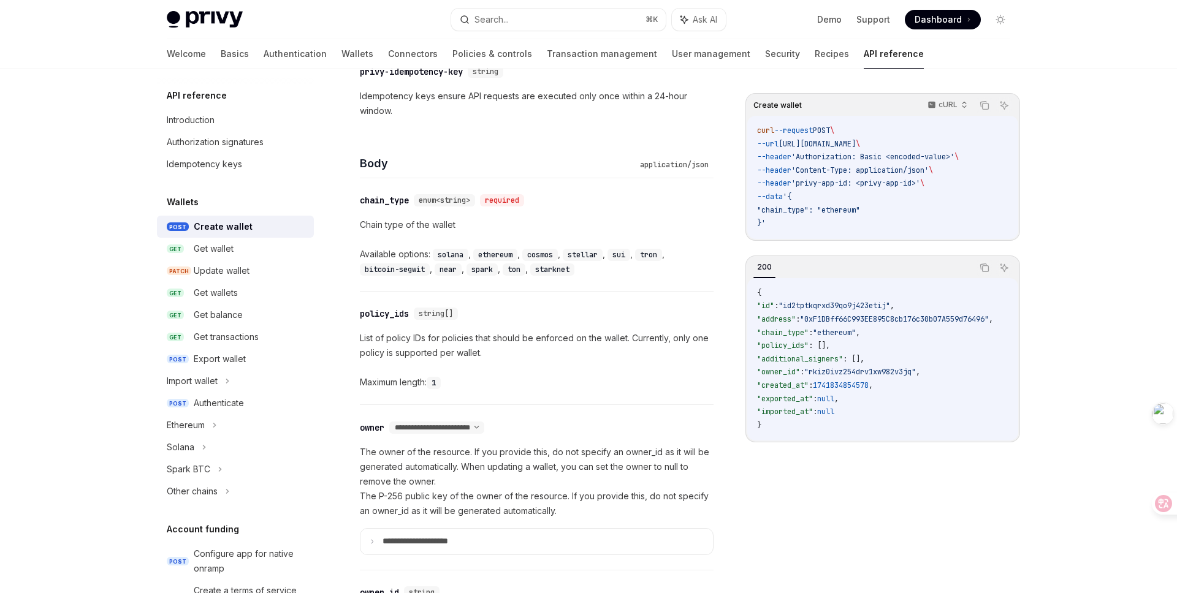
click at [501, 254] on code "ethereum" at bounding box center [495, 255] width 44 height 12
click at [621, 267] on div "Available options: solana , ethereum , cosmos , stellar , sui , tron , bitcoin-…" at bounding box center [537, 261] width 354 height 29
click at [622, 255] on code "sui" at bounding box center [619, 255] width 23 height 12
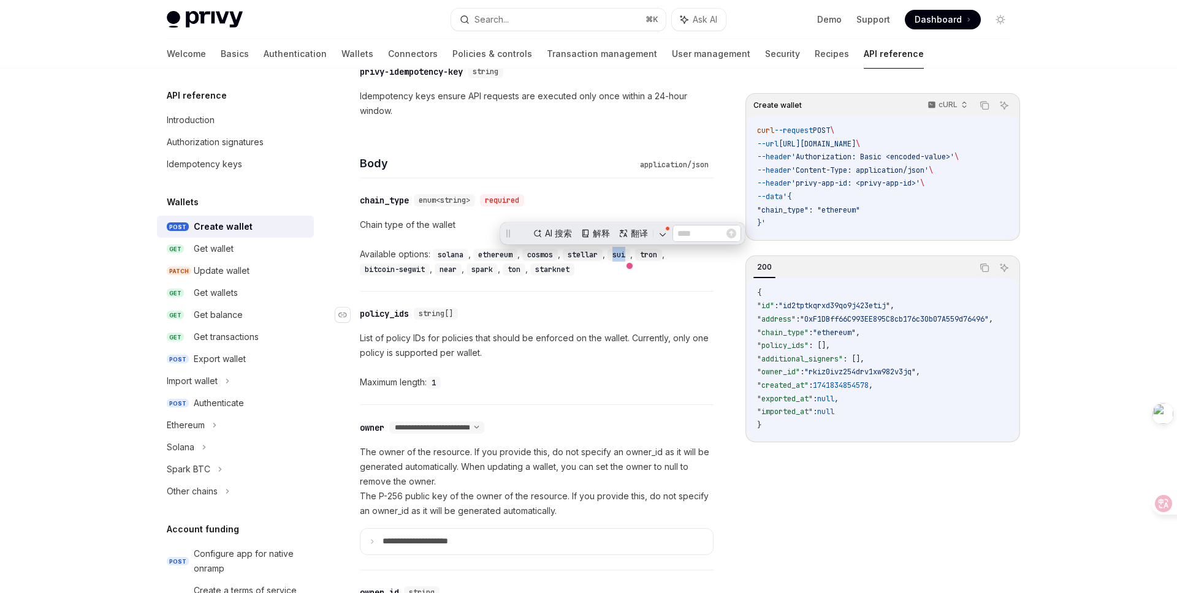
click at [674, 315] on div "​ policy_ids string[]" at bounding box center [531, 314] width 342 height 15
click at [381, 200] on div "chain_type" at bounding box center [384, 200] width 49 height 12
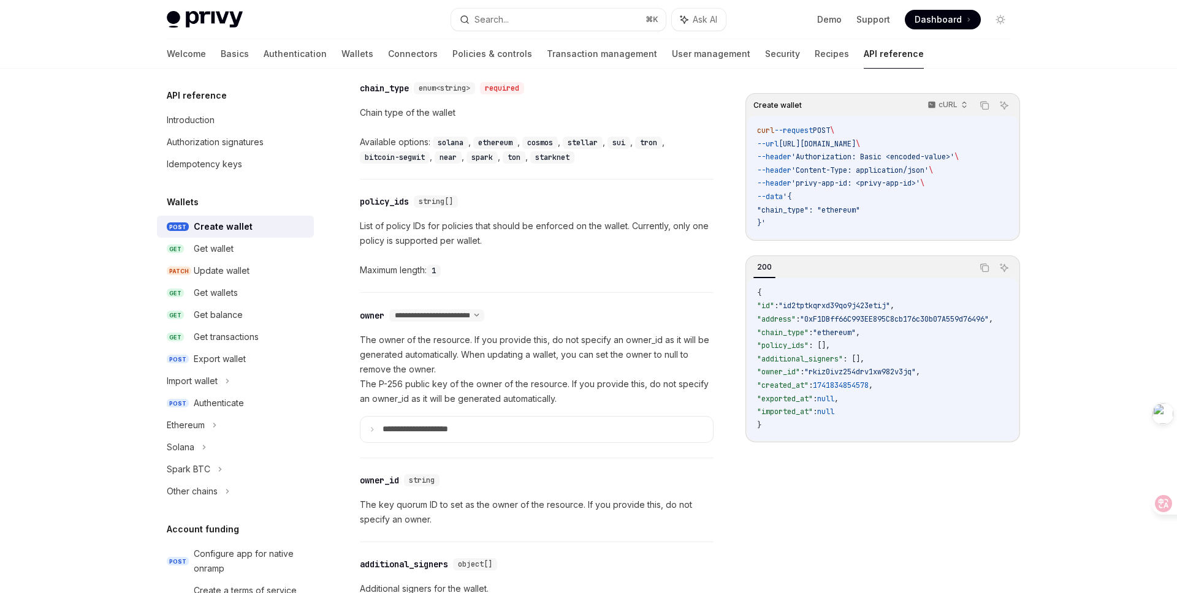
scroll to position [563, 0]
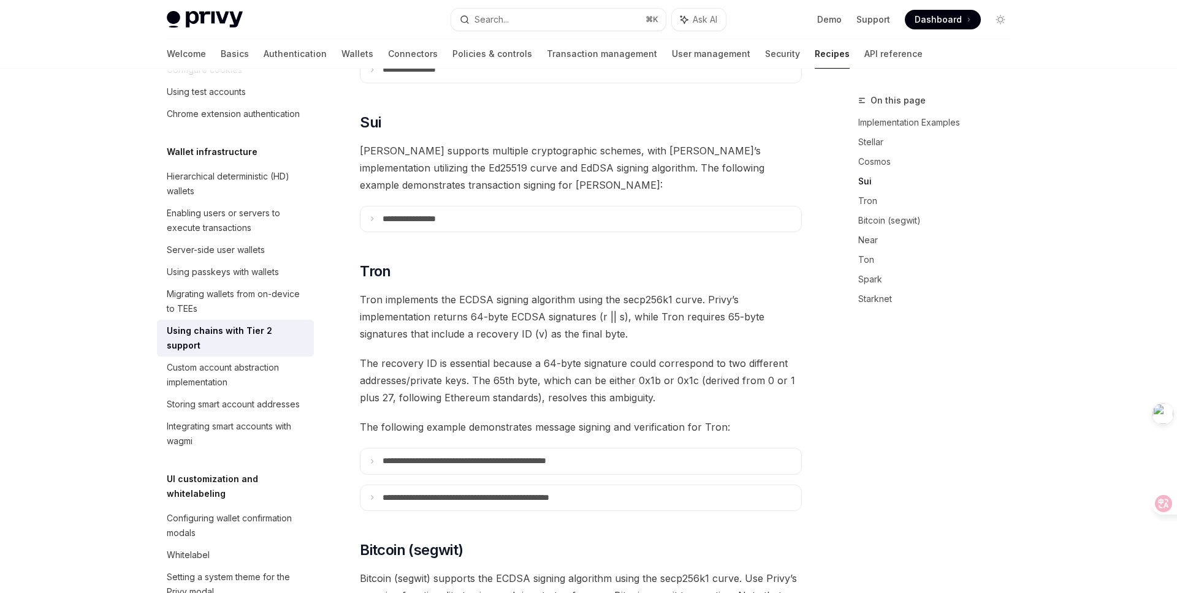
scroll to position [368, 0]
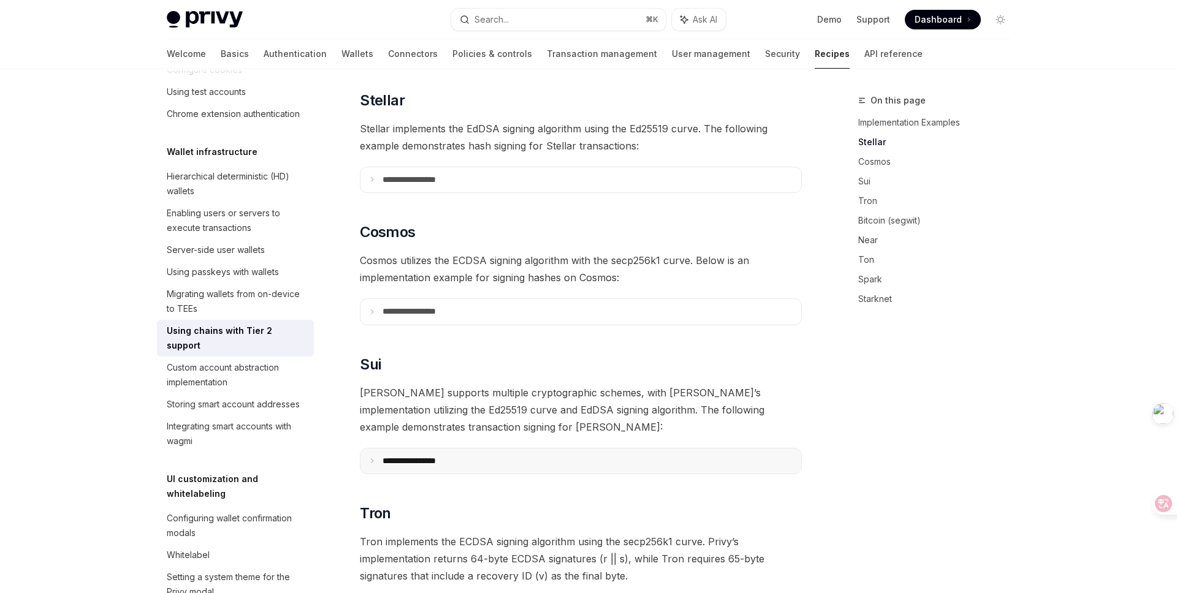
click at [391, 456] on p "**********" at bounding box center [424, 461] width 83 height 11
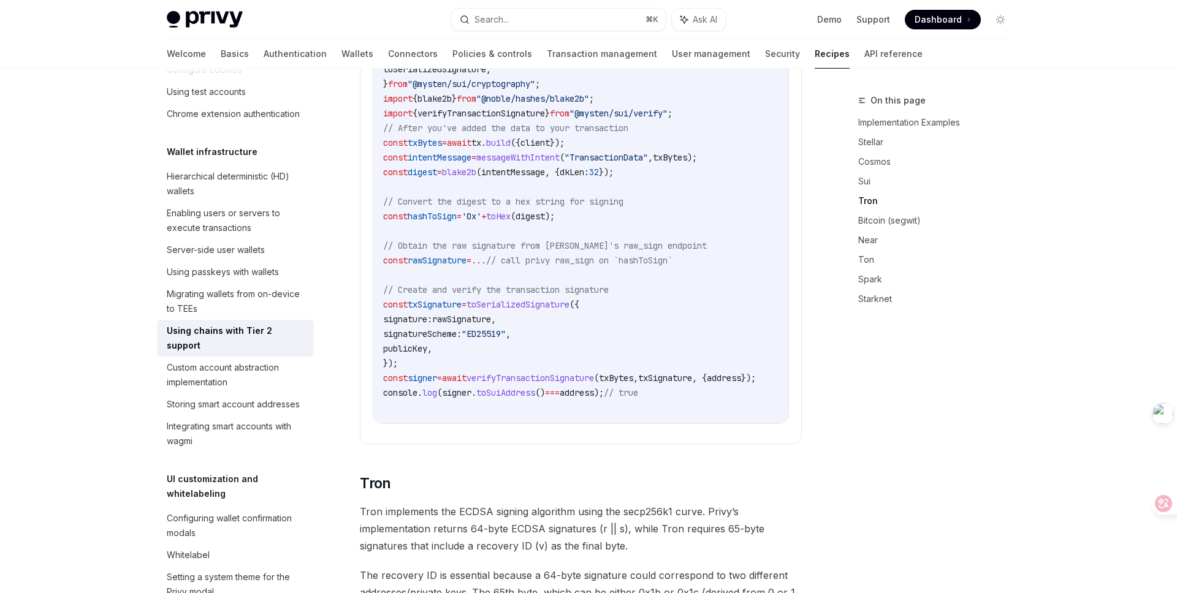
scroll to position [830, 0]
click at [451, 257] on span "rawSignature" at bounding box center [437, 262] width 59 height 11
click at [611, 323] on code "import { messageWithIntent , toSerializedSignature , } from "@mysten/sui/crypto…" at bounding box center [584, 225] width 402 height 383
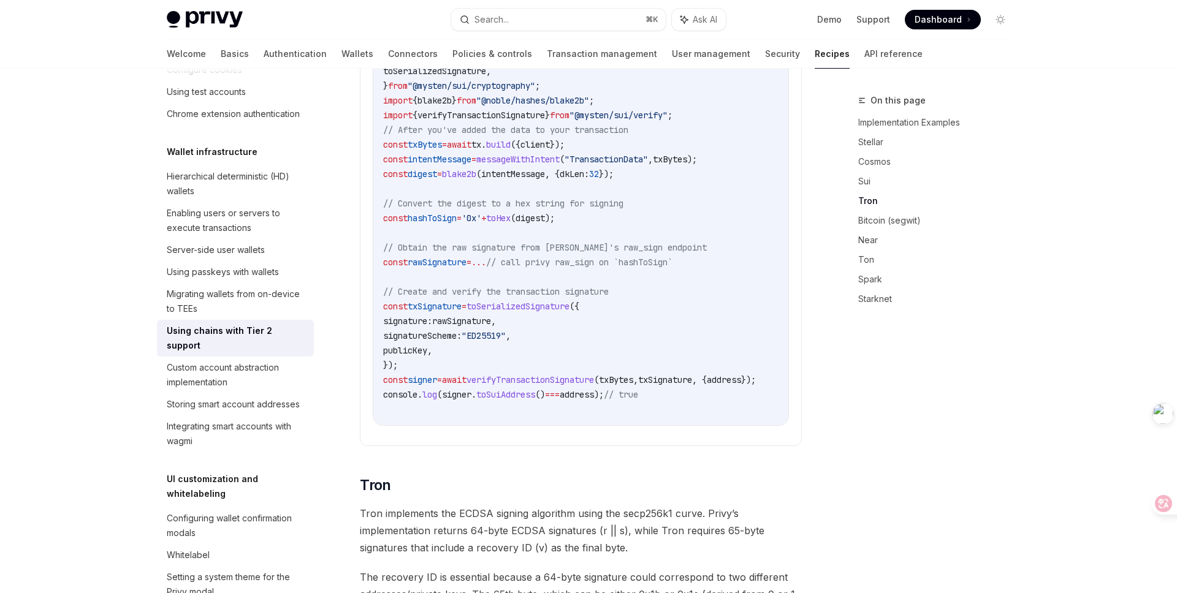
click at [541, 301] on span "toSerializedSignature" at bounding box center [518, 306] width 103 height 11
click at [437, 301] on span "txSignature" at bounding box center [435, 306] width 54 height 11
click at [587, 330] on code "import { messageWithIntent , toSerializedSignature , } from "@mysten/sui/crypto…" at bounding box center [584, 225] width 402 height 383
click at [465, 389] on span "signer" at bounding box center [456, 394] width 29 height 11
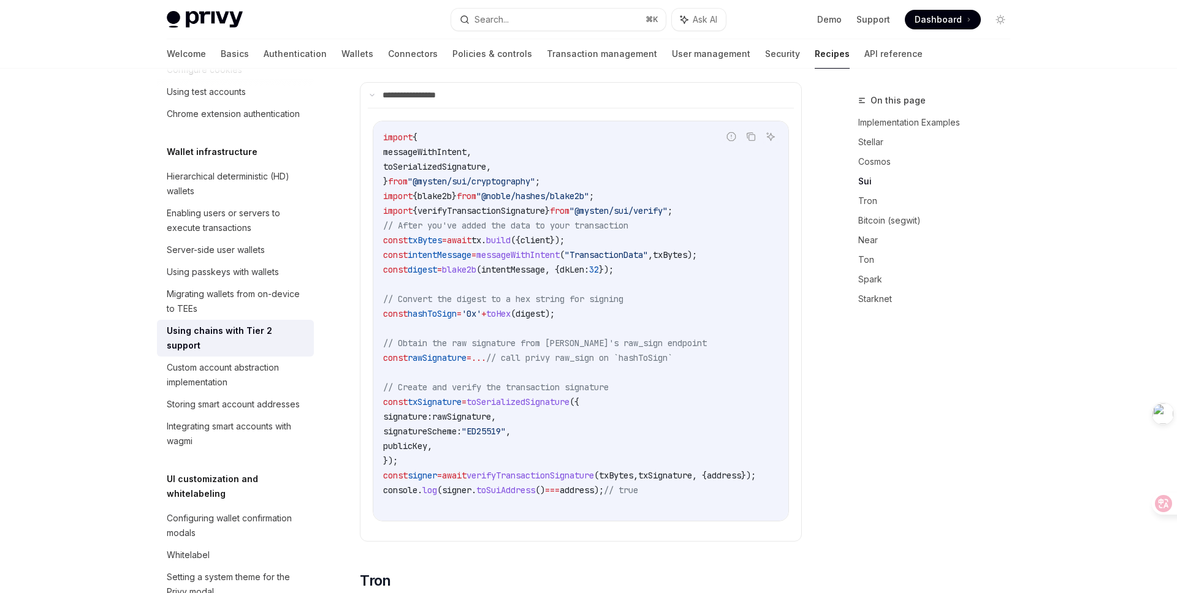
scroll to position [738, 0]
click at [409, 438] on span "publicKey" at bounding box center [405, 443] width 44 height 11
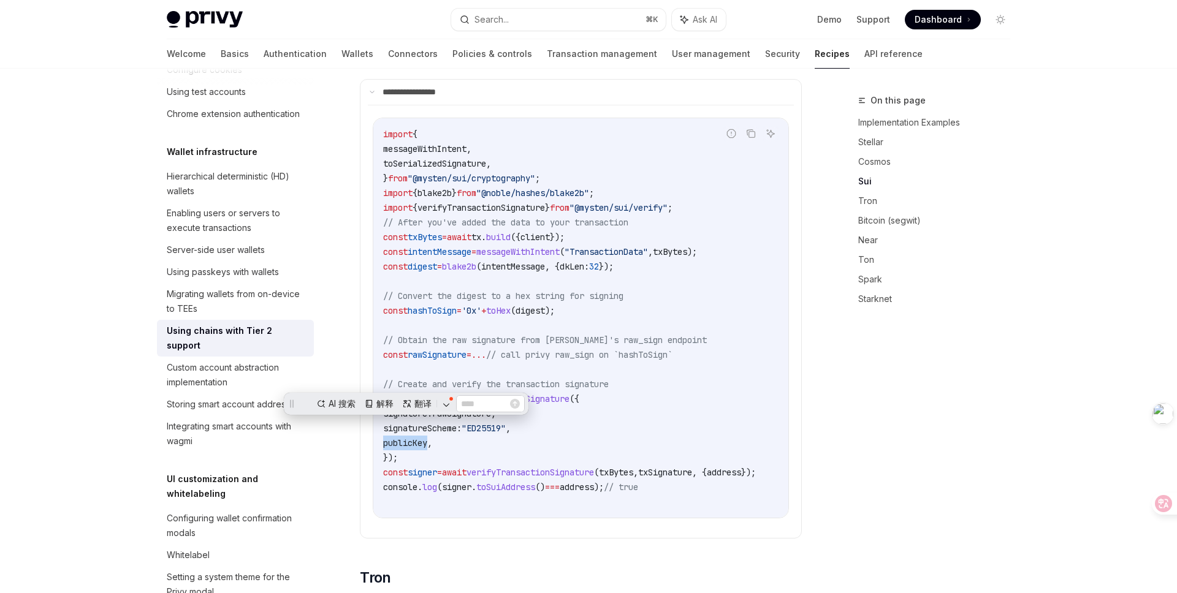
scroll to position [0, 0]
click at [662, 427] on code "import { messageWithIntent , toSerializedSignature , } from "@mysten/sui/crypto…" at bounding box center [584, 318] width 402 height 383
click at [478, 408] on span "rawSignature" at bounding box center [461, 413] width 59 height 11
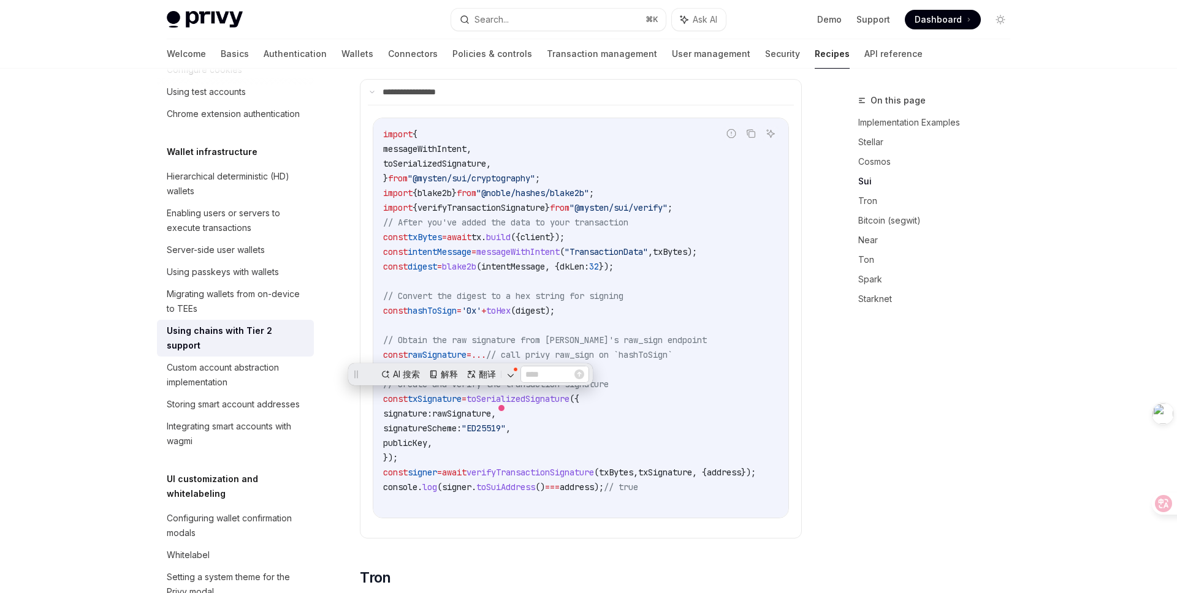
click at [587, 418] on code "import { messageWithIntent , toSerializedSignature , } from "@mysten/sui/crypto…" at bounding box center [584, 318] width 402 height 383
click at [395, 438] on span "publicKey" at bounding box center [405, 443] width 44 height 11
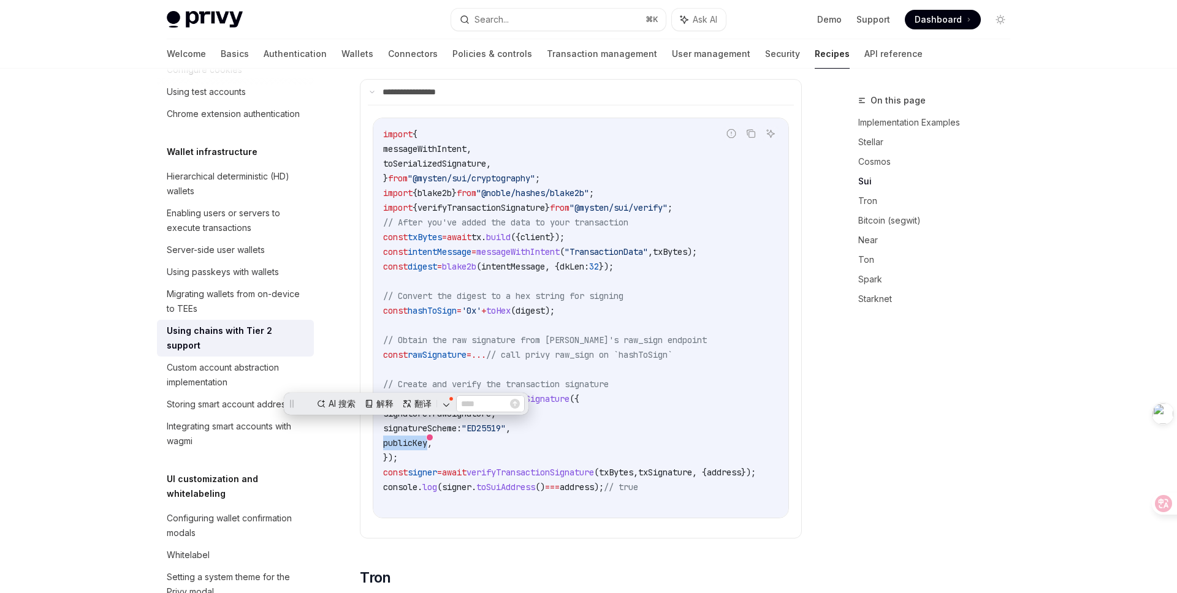
click at [627, 348] on code "import { messageWithIntent , toSerializedSignature , } from "@mysten/sui/crypto…" at bounding box center [584, 318] width 402 height 383
click at [428, 394] on span "txSignature" at bounding box center [435, 399] width 54 height 11
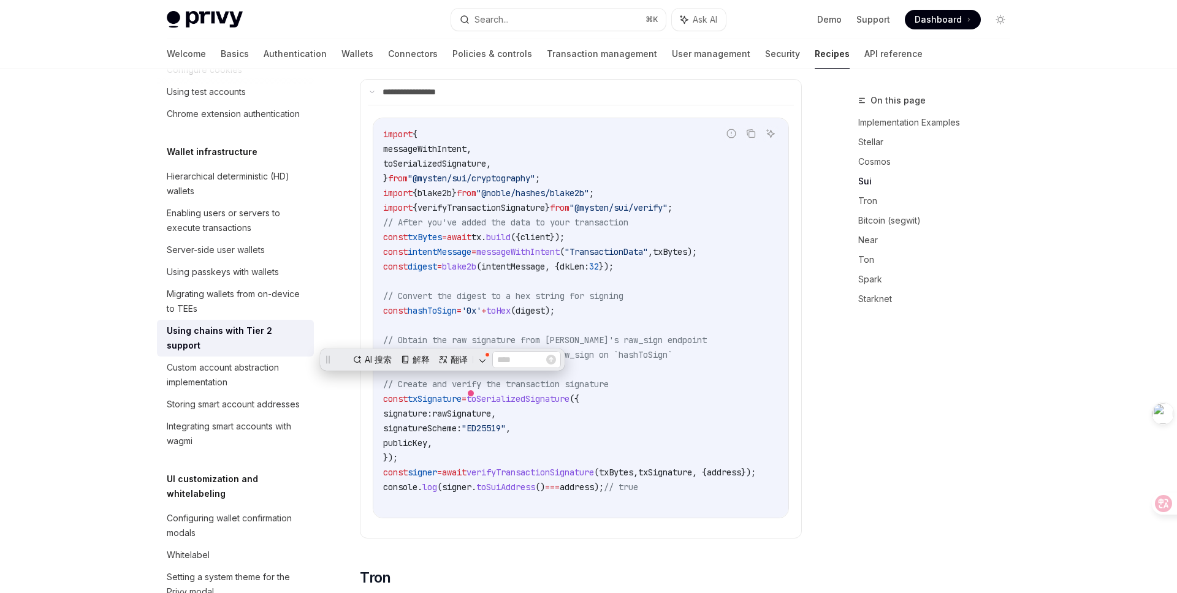
click at [607, 416] on code "import { messageWithIntent , toSerializedSignature , } from "@mysten/sui/crypto…" at bounding box center [584, 318] width 402 height 383
click at [399, 417] on code "import { messageWithIntent , toSerializedSignature , } from "@mysten/sui/crypto…" at bounding box center [584, 318] width 402 height 383
click at [402, 438] on span "publicKey" at bounding box center [405, 443] width 44 height 11
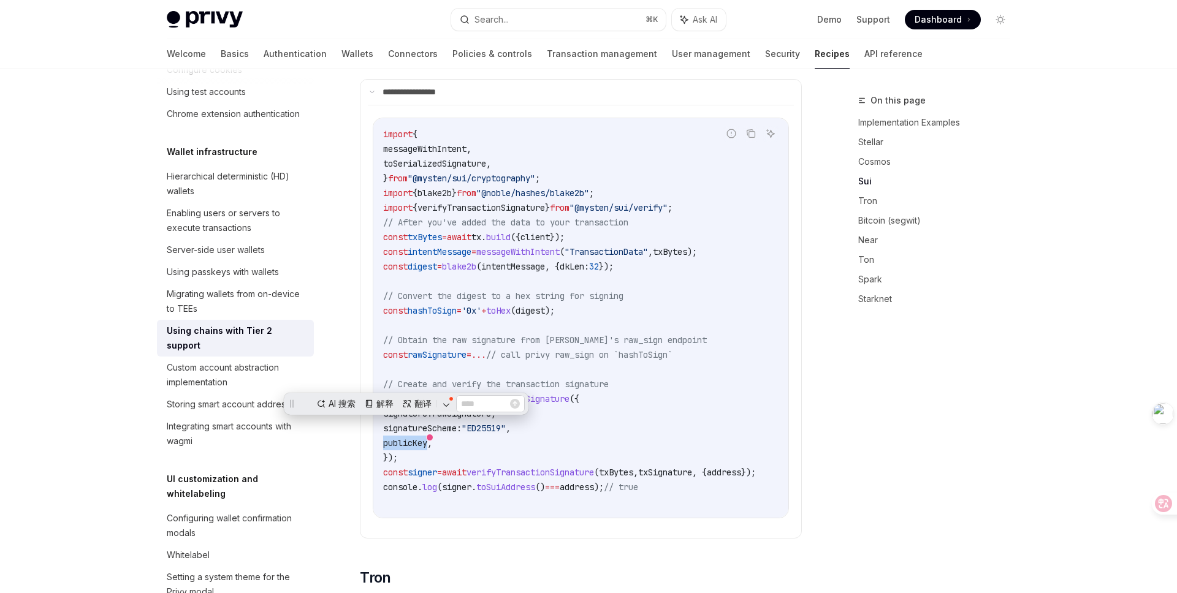
click at [642, 429] on code "import { messageWithIntent , toSerializedSignature , } from "@mysten/sui/crypto…" at bounding box center [584, 318] width 402 height 383
click at [432, 261] on span "digest" at bounding box center [422, 266] width 29 height 11
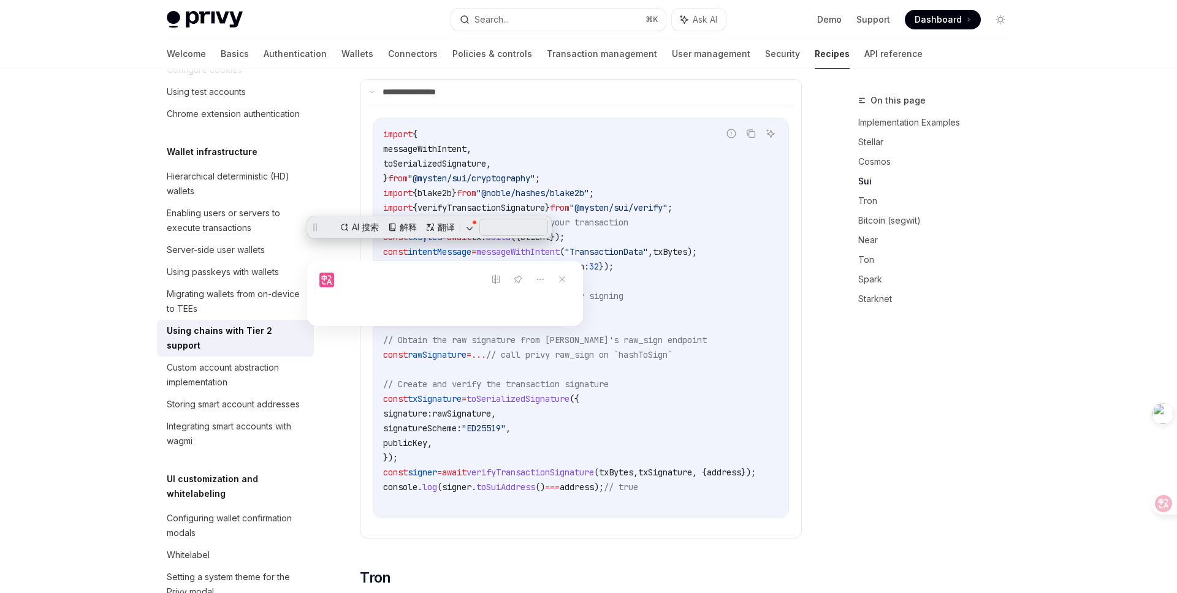
click at [533, 311] on div at bounding box center [445, 293] width 276 height 65
click at [568, 280] on icon at bounding box center [562, 279] width 17 height 17
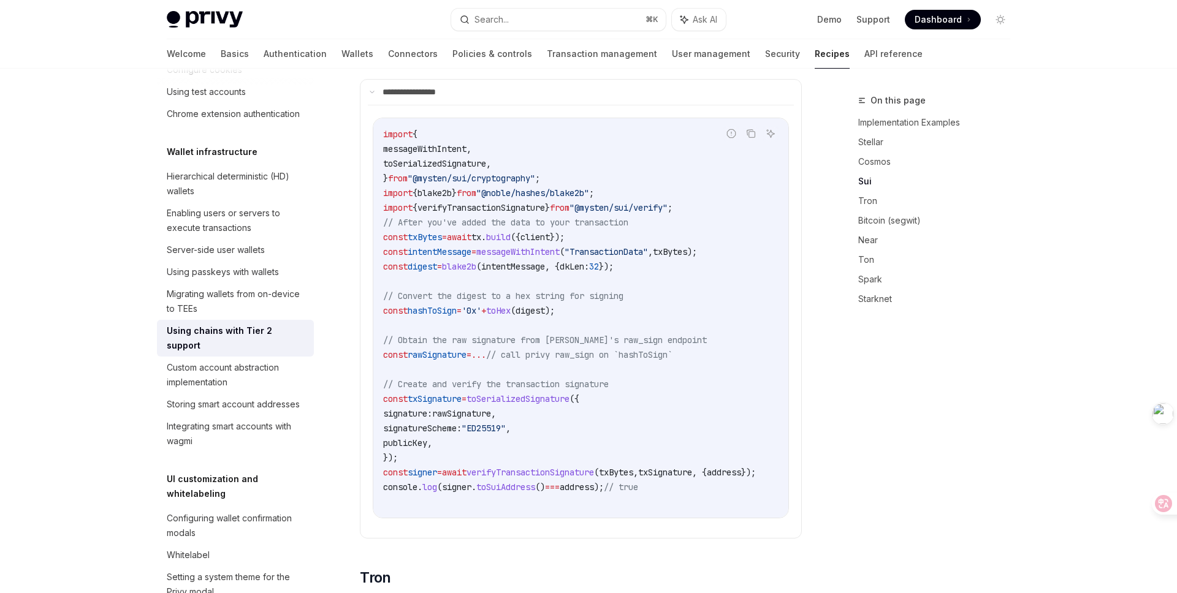
click at [620, 305] on code "import { messageWithIntent , toSerializedSignature , } from "@mysten/sui/crypto…" at bounding box center [584, 318] width 402 height 383
click at [441, 305] on span "hashToSign" at bounding box center [432, 310] width 49 height 11
click at [632, 394] on code "import { messageWithIntent , toSerializedSignature , } from "@mysten/sui/crypto…" at bounding box center [584, 318] width 402 height 383
click at [890, 452] on div "On this page Implementation Examples Stellar Cosmos Sui Tron Bitcoin (segwit) N…" at bounding box center [927, 343] width 186 height 500
